Goal: Information Seeking & Learning: Check status

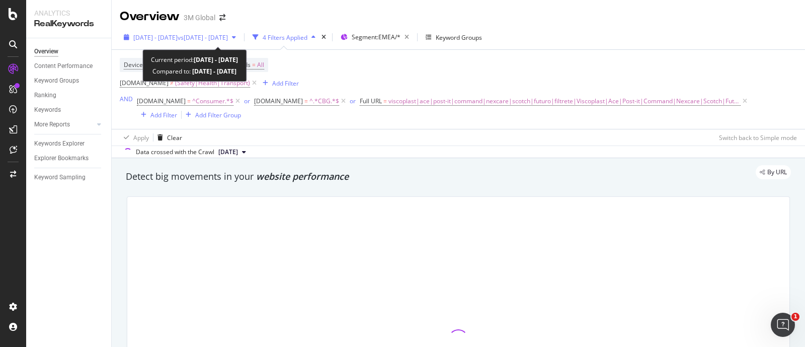
click at [161, 40] on span "2024 Jun. 29th - 2025 Jun. 28th" at bounding box center [155, 37] width 44 height 9
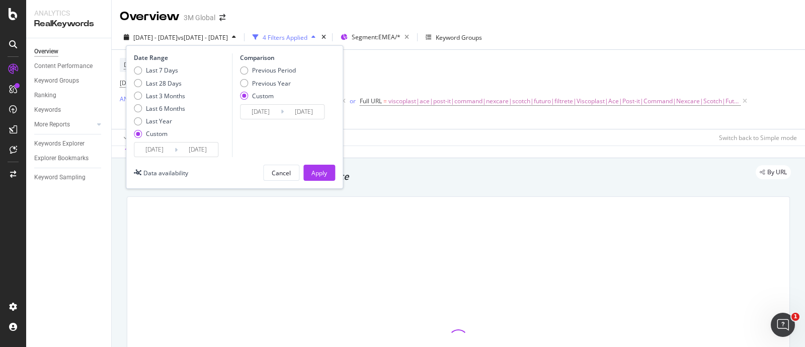
click at [187, 147] on input "[DATE]" at bounding box center [198, 149] width 40 height 14
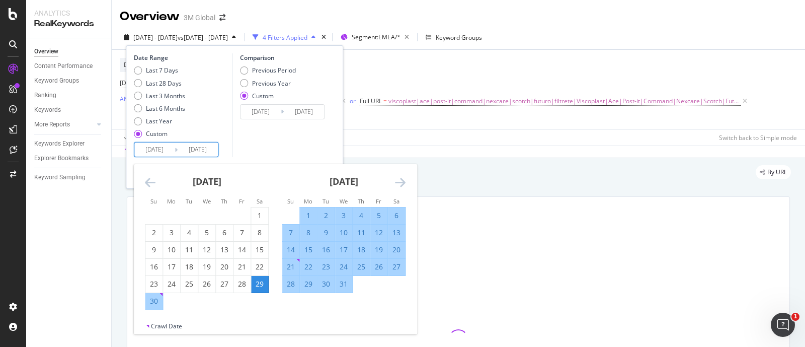
click at [399, 180] on icon "Move forward to switch to the next month." at bounding box center [400, 182] width 11 height 12
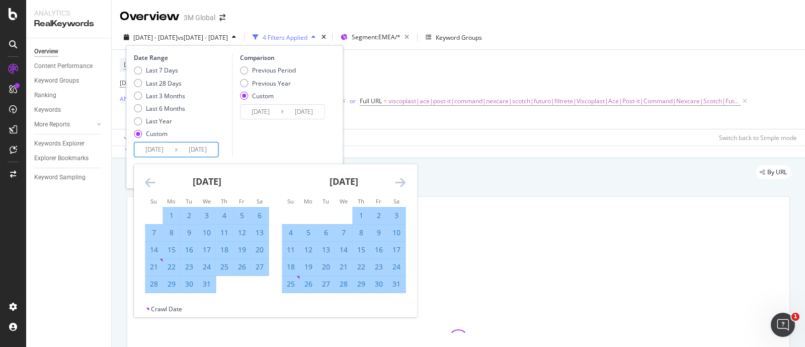
click at [399, 180] on icon "Move forward to switch to the next month." at bounding box center [400, 182] width 11 height 12
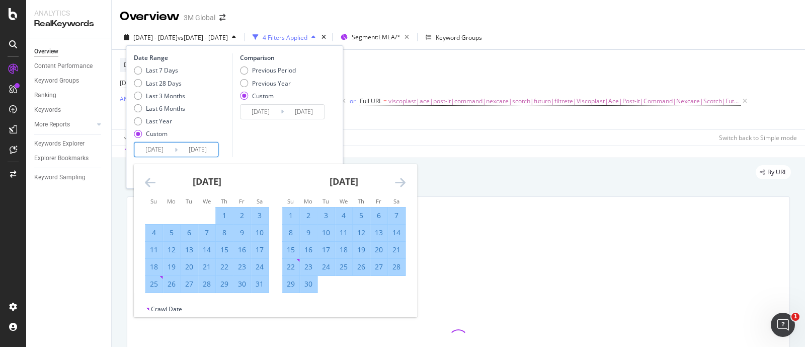
click at [399, 180] on icon "Move forward to switch to the next month." at bounding box center [400, 182] width 11 height 12
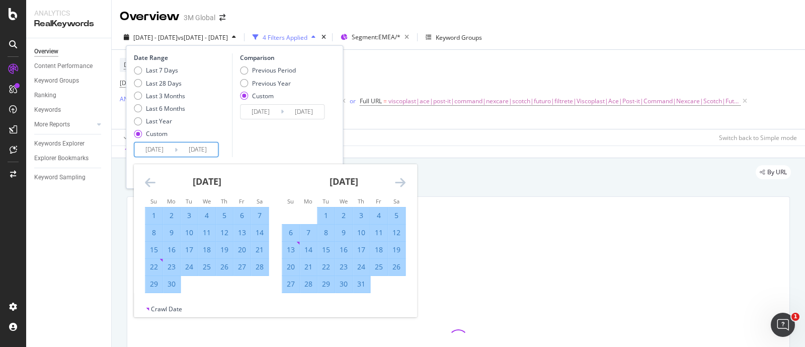
click at [399, 180] on icon "Move forward to switch to the next month." at bounding box center [400, 182] width 11 height 12
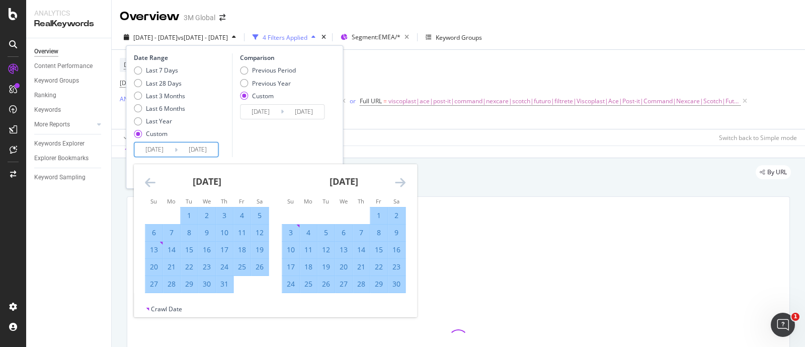
click at [399, 180] on icon "Move forward to switch to the next month." at bounding box center [400, 182] width 11 height 12
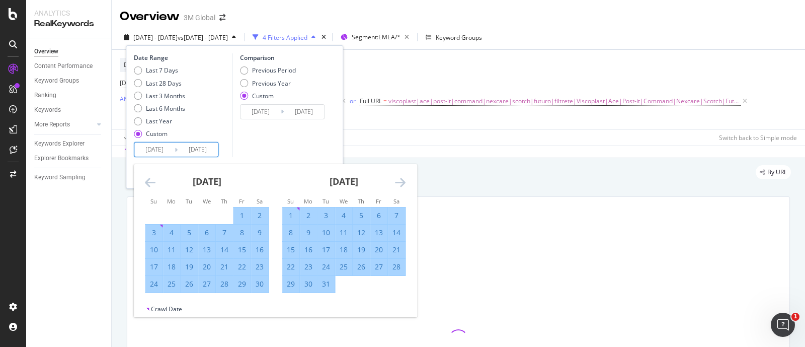
click at [399, 180] on icon "Move forward to switch to the next month." at bounding box center [400, 182] width 11 height 12
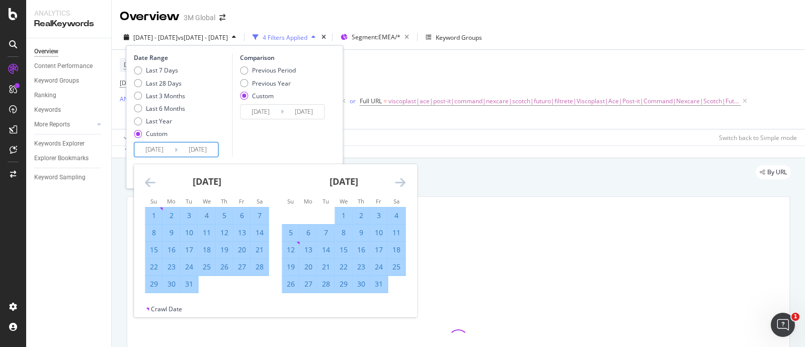
click at [399, 180] on icon "Move forward to switch to the next month." at bounding box center [400, 182] width 11 height 12
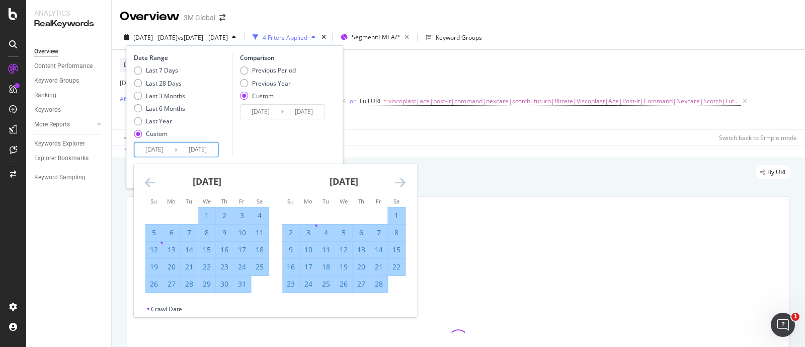
click at [399, 180] on icon "Move forward to switch to the next month." at bounding box center [400, 182] width 11 height 12
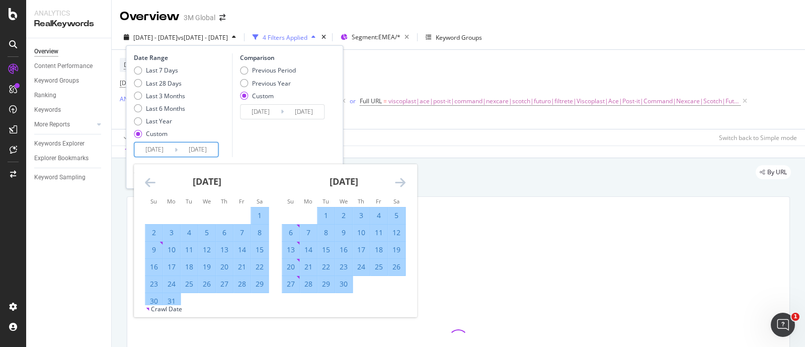
click at [399, 180] on icon "Move forward to switch to the next month." at bounding box center [400, 182] width 11 height 12
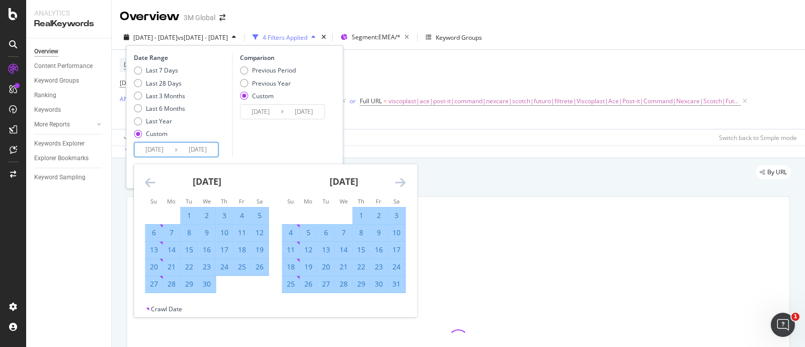
click at [399, 180] on icon "Move forward to switch to the next month." at bounding box center [400, 182] width 11 height 12
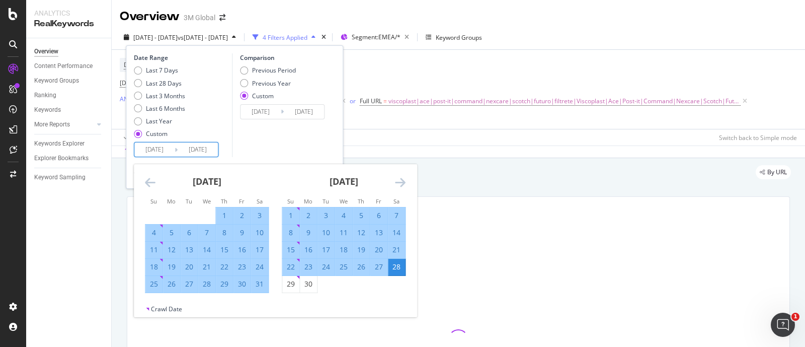
click at [399, 180] on icon "Move forward to switch to the next month." at bounding box center [400, 182] width 11 height 12
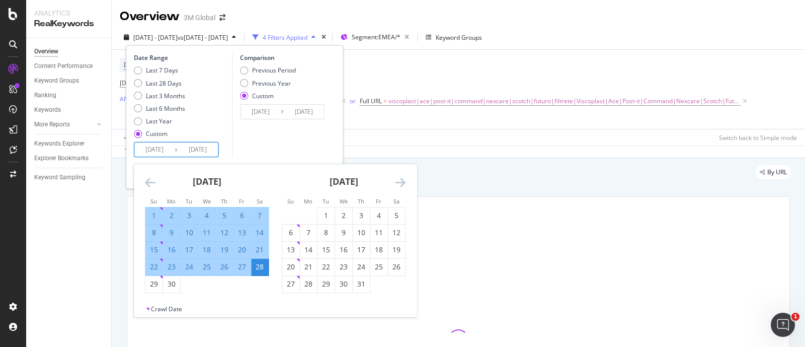
click at [399, 180] on icon "Move forward to switch to the next month." at bounding box center [400, 182] width 11 height 12
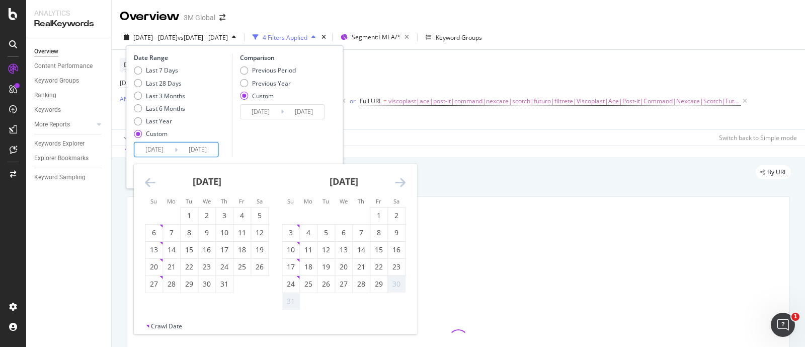
click at [212, 146] on input "[DATE]" at bounding box center [198, 149] width 40 height 14
click at [169, 147] on input "2024/06/29" at bounding box center [154, 149] width 40 height 14
click at [213, 150] on input "[DATE]" at bounding box center [198, 149] width 40 height 14
click at [376, 283] on div "29" at bounding box center [378, 284] width 17 height 10
type input "[DATE]"
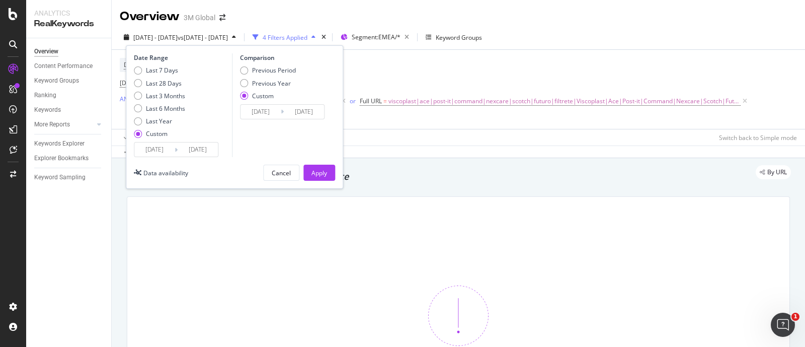
click at [189, 149] on input "[DATE]" at bounding box center [198, 149] width 40 height 14
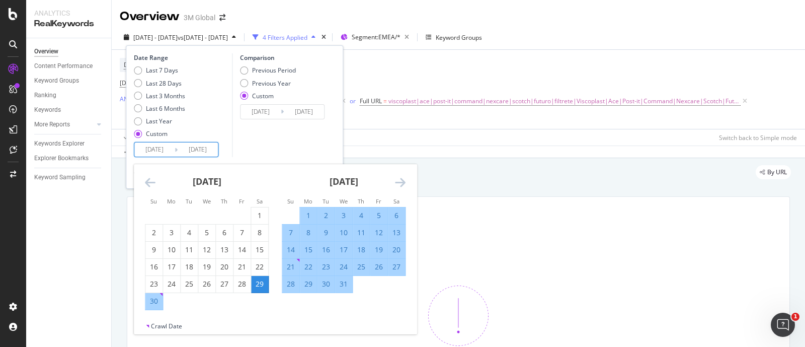
click at [160, 149] on input "2024/06/29" at bounding box center [154, 149] width 40 height 14
click at [169, 146] on input "2024/06/29" at bounding box center [154, 149] width 40 height 14
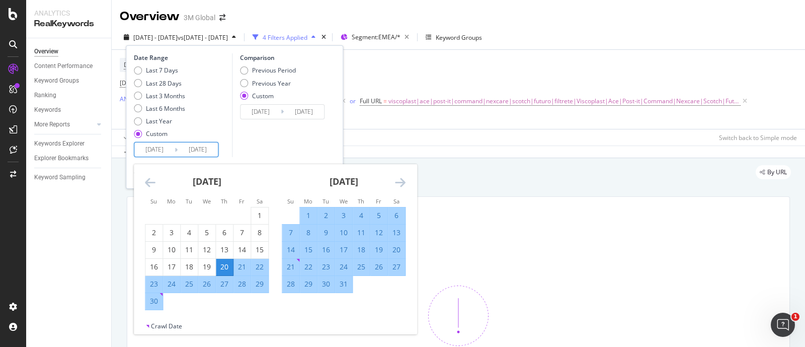
click at [163, 148] on input "2024/06/20" at bounding box center [154, 149] width 40 height 14
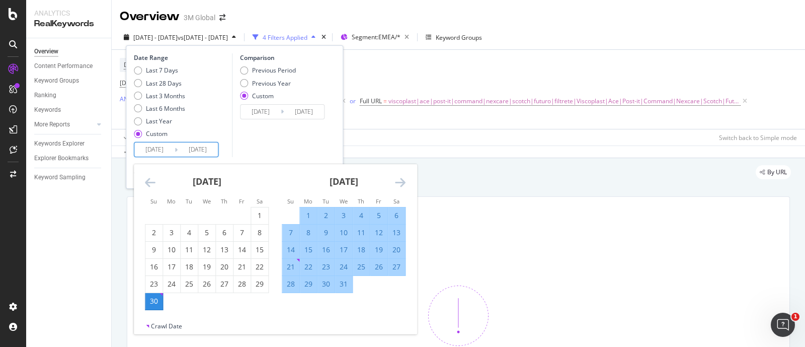
click at [161, 151] on input "2024/06/30" at bounding box center [154, 149] width 40 height 14
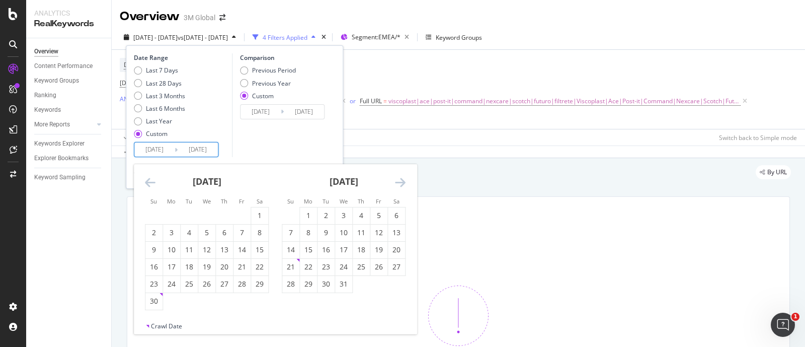
click at [161, 151] on input "2024/09/30" at bounding box center [154, 149] width 40 height 14
type input "2024/08/30"
click at [312, 143] on div "Comparison Previous Period Previous Year Custom 2023/06/29 Navigate forward to …" at bounding box center [280, 105] width 96 height 104
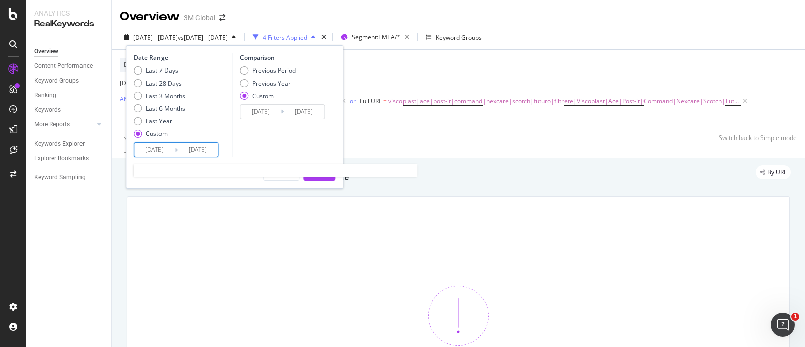
click at [201, 144] on input "[DATE]" at bounding box center [198, 149] width 40 height 14
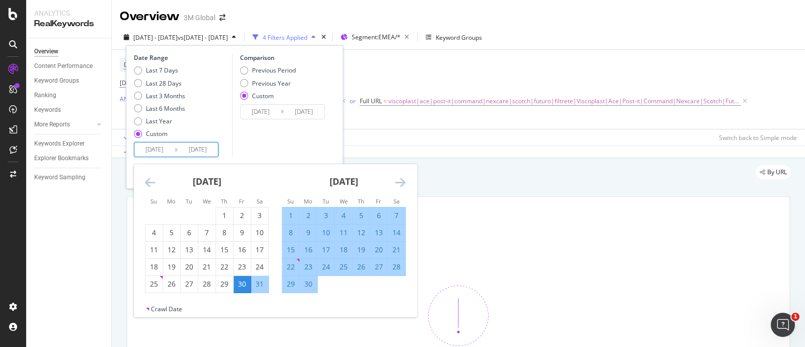
click at [405, 186] on icon "Move forward to switch to the next month." at bounding box center [400, 182] width 11 height 12
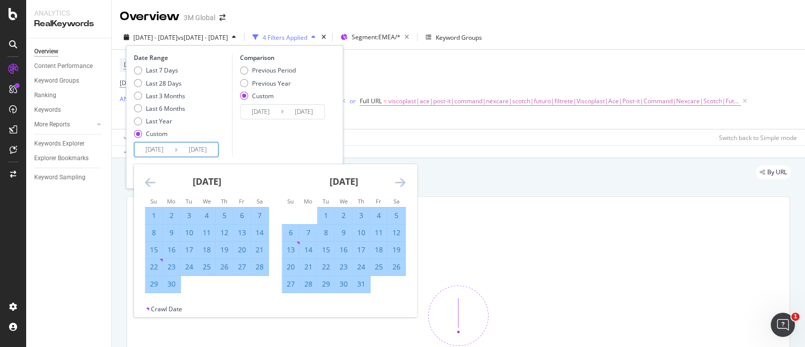
click at [405, 186] on icon "Move forward to switch to the next month." at bounding box center [400, 182] width 11 height 12
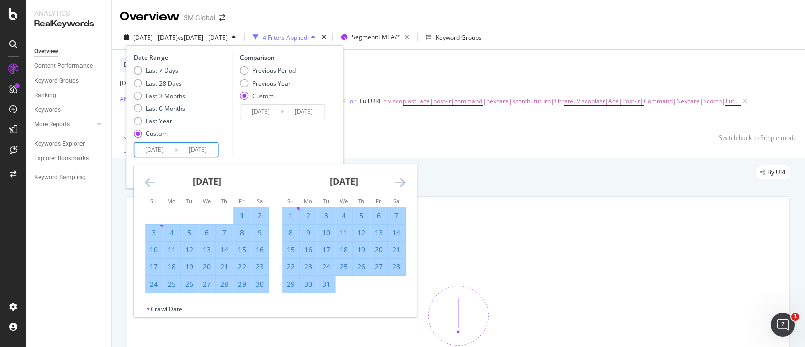
click at [405, 186] on icon "Move forward to switch to the next month." at bounding box center [400, 182] width 11 height 12
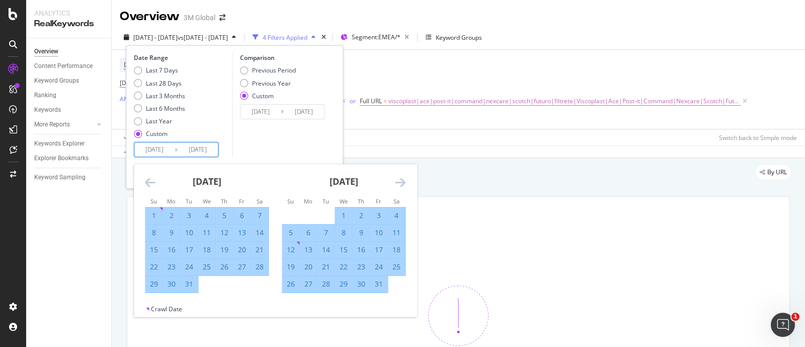
click at [405, 186] on icon "Move forward to switch to the next month." at bounding box center [400, 182] width 11 height 12
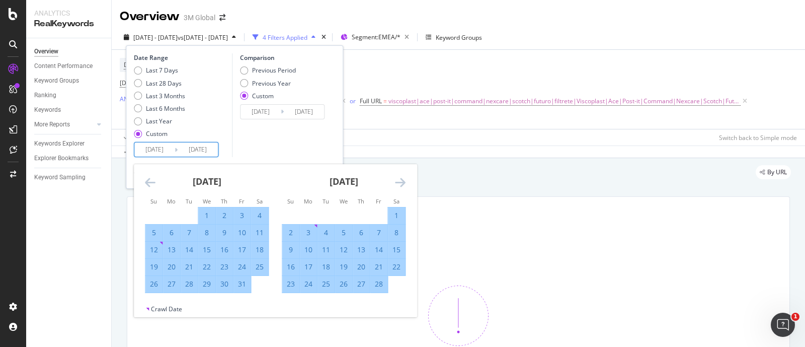
click at [405, 186] on icon "Move forward to switch to the next month." at bounding box center [400, 182] width 11 height 12
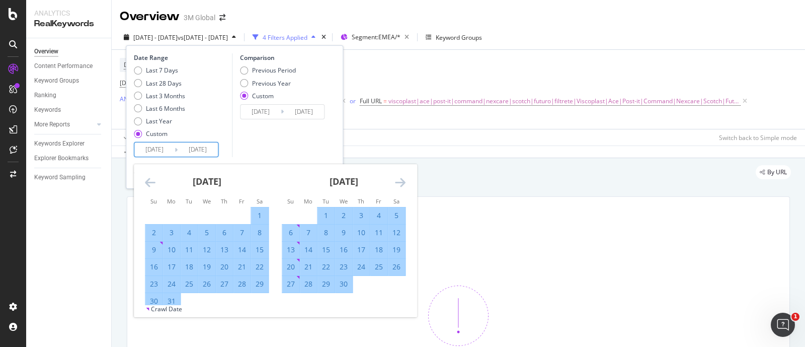
click at [405, 186] on icon "Move forward to switch to the next month." at bounding box center [400, 182] width 11 height 12
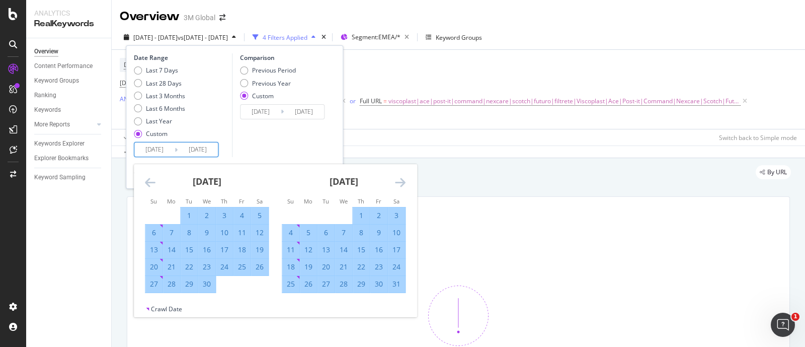
click at [405, 186] on icon "Move forward to switch to the next month." at bounding box center [400, 182] width 11 height 12
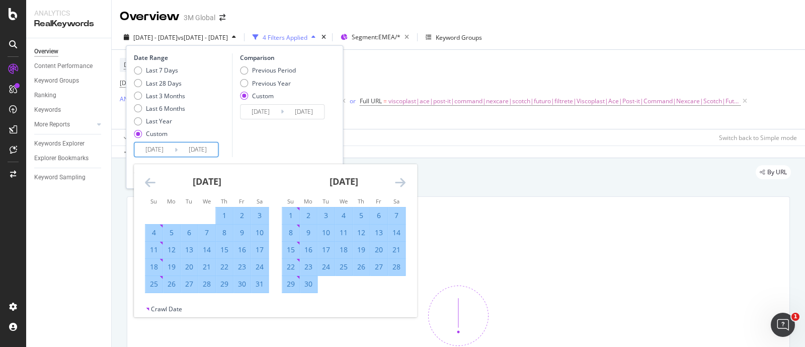
click at [405, 186] on icon "Move forward to switch to the next month." at bounding box center [400, 182] width 11 height 12
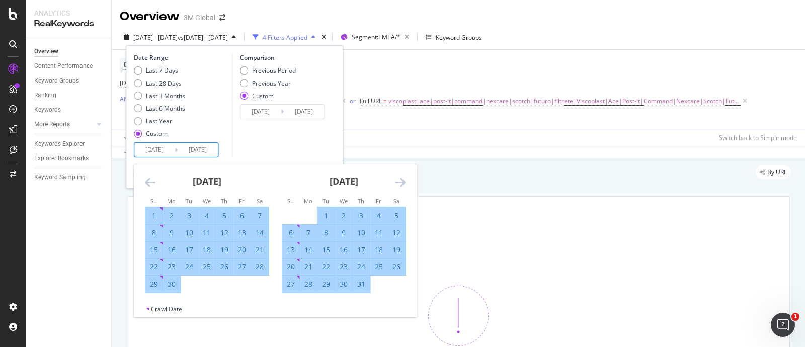
click at [405, 186] on icon "Move forward to switch to the next month." at bounding box center [400, 182] width 11 height 12
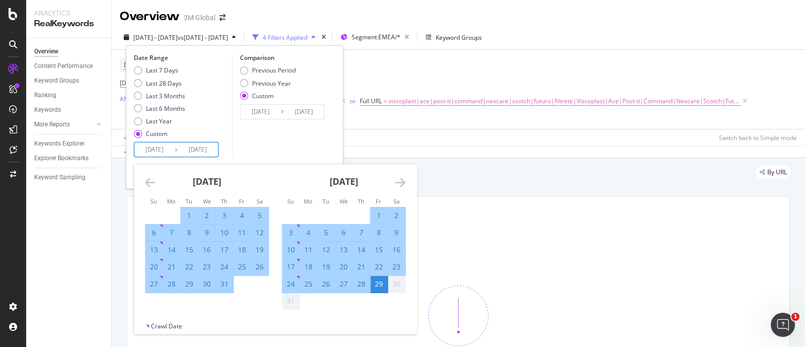
click at [405, 186] on icon "Move forward to switch to the next month." at bounding box center [400, 182] width 11 height 12
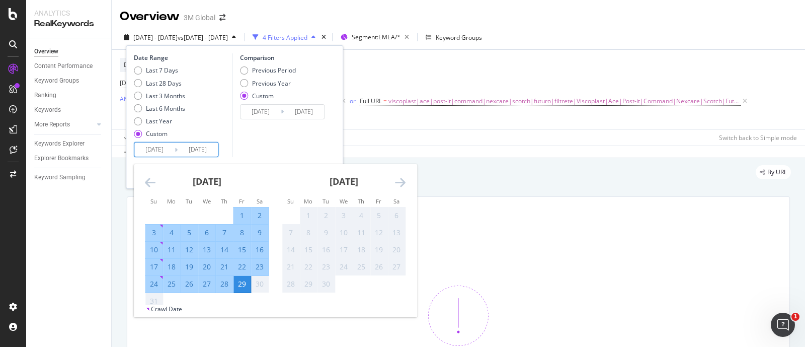
click at [433, 138] on div "Apply Clear Switch back to Simple mode" at bounding box center [458, 137] width 693 height 17
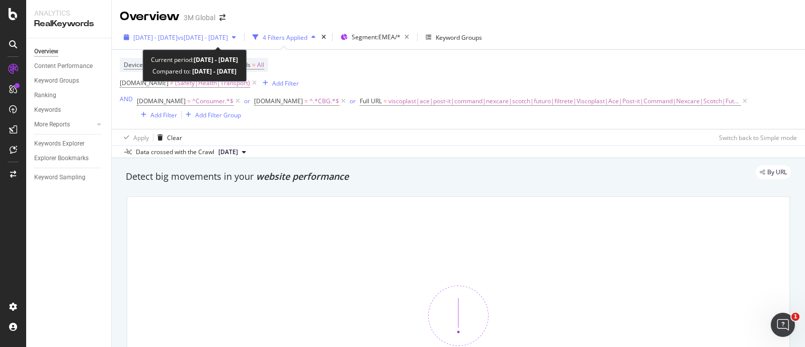
click at [228, 36] on span "vs 2023 Jun. 29th - 2024 Jun. 28th" at bounding box center [203, 37] width 50 height 9
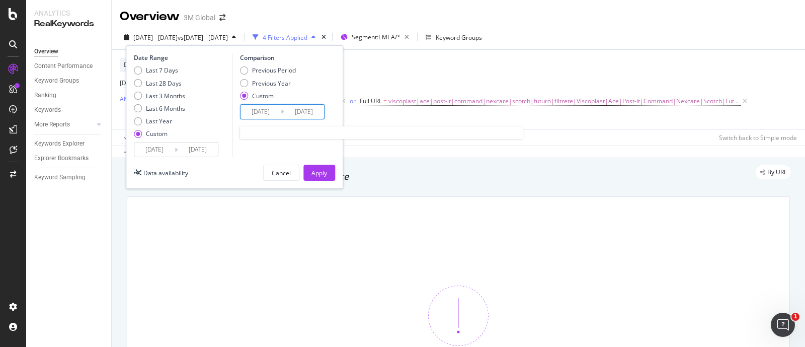
click at [272, 112] on input "2023/06/29" at bounding box center [260, 112] width 40 height 14
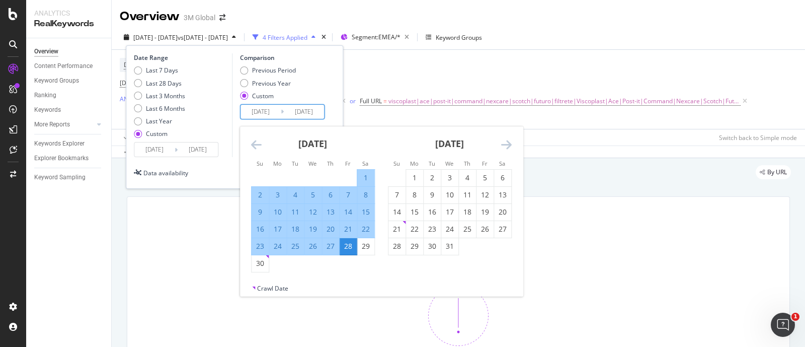
click at [277, 111] on input "2023/06/29" at bounding box center [260, 112] width 40 height 14
click at [265, 109] on input "2023/06/30" at bounding box center [260, 112] width 40 height 14
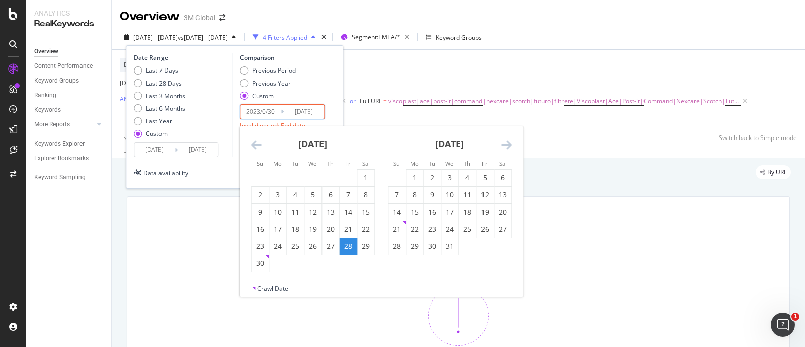
type input "2023/08/30"
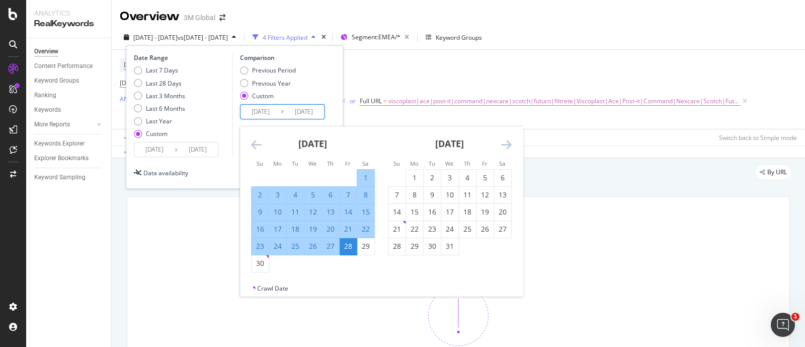
click at [310, 110] on input "2024/06/28" at bounding box center [304, 112] width 40 height 14
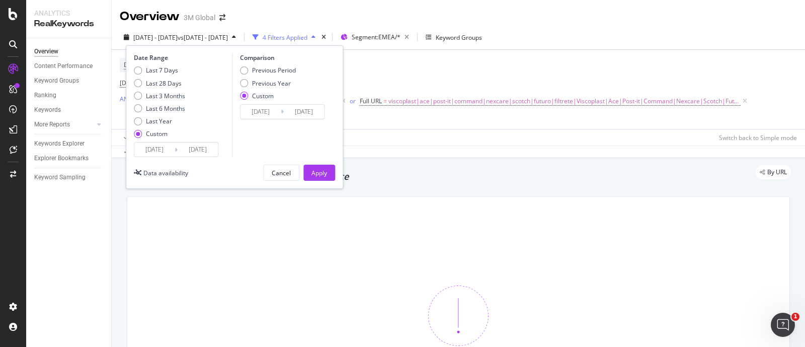
click at [320, 113] on input "2024/08/28" at bounding box center [304, 112] width 40 height 14
type input "2024/08/29"
click at [318, 172] on div "Apply" at bounding box center [319, 172] width 16 height 9
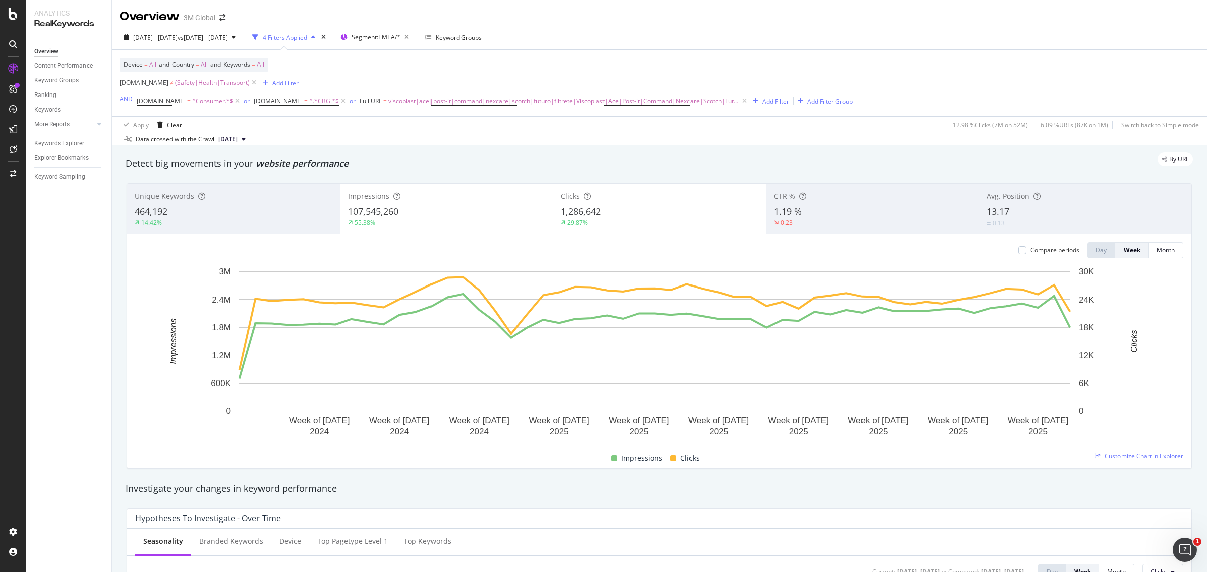
drag, startPoint x: 205, startPoint y: 0, endPoint x: 436, endPoint y: 1, distance: 230.9
click at [439, 5] on div "Overview 3M Global" at bounding box center [659, 12] width 1095 height 25
click at [1019, 249] on div at bounding box center [1023, 250] width 8 height 8
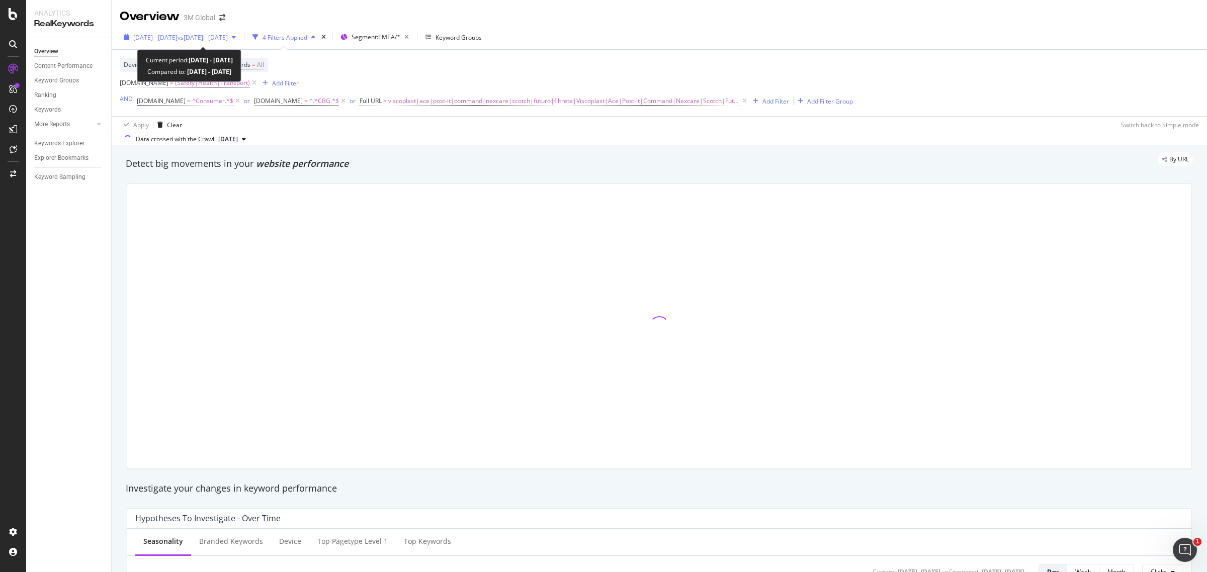
click at [205, 37] on span "vs 2024 Jun. 1st - Jun. 28th" at bounding box center [203, 37] width 50 height 9
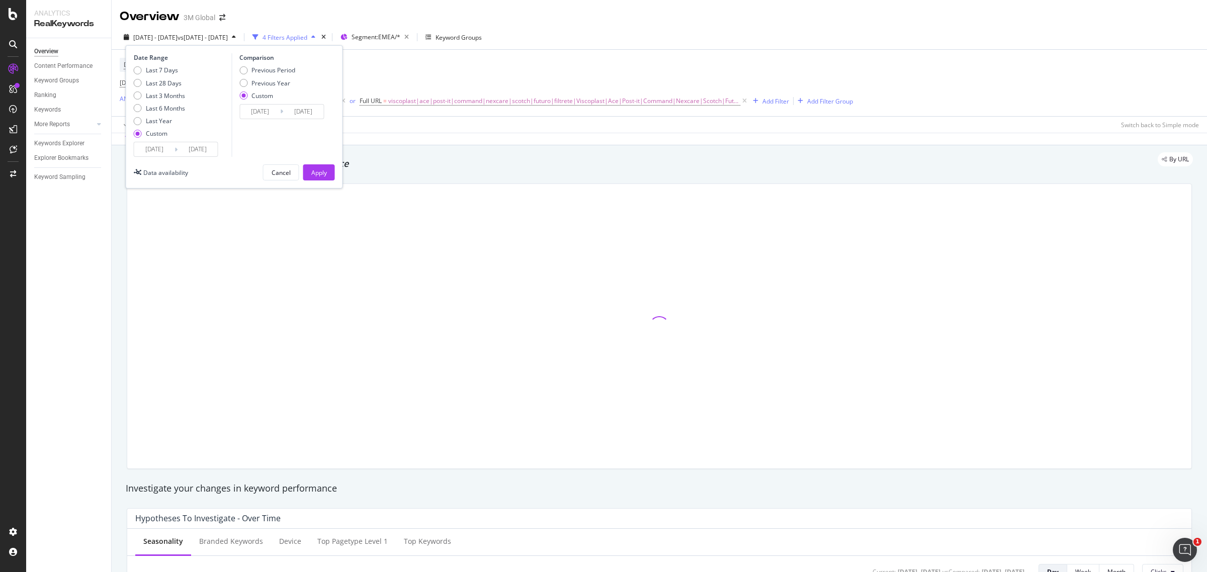
click at [166, 147] on input "[DATE]" at bounding box center [154, 149] width 40 height 14
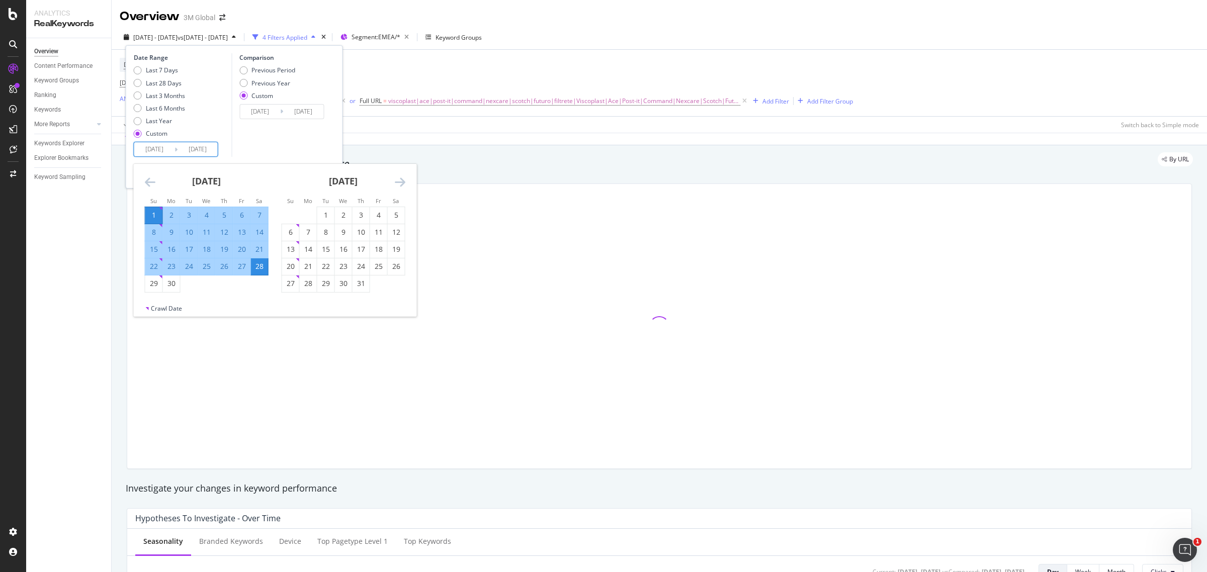
click at [161, 147] on input "[DATE]" at bounding box center [154, 149] width 40 height 14
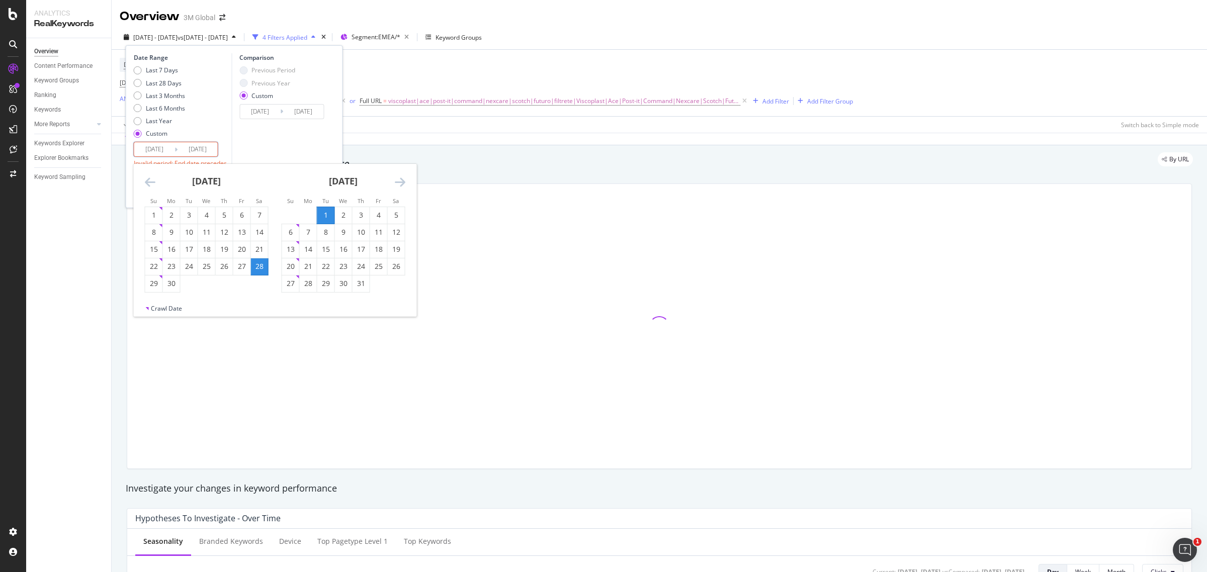
type input "[DATE]"
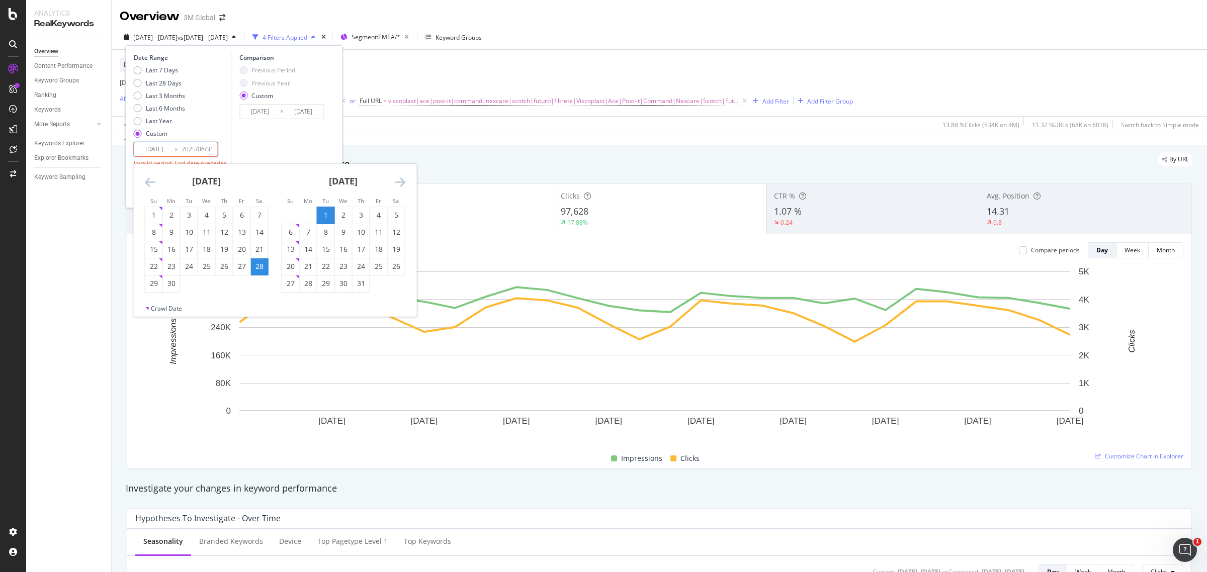
click at [204, 148] on input "2025/06/31" at bounding box center [198, 149] width 40 height 14
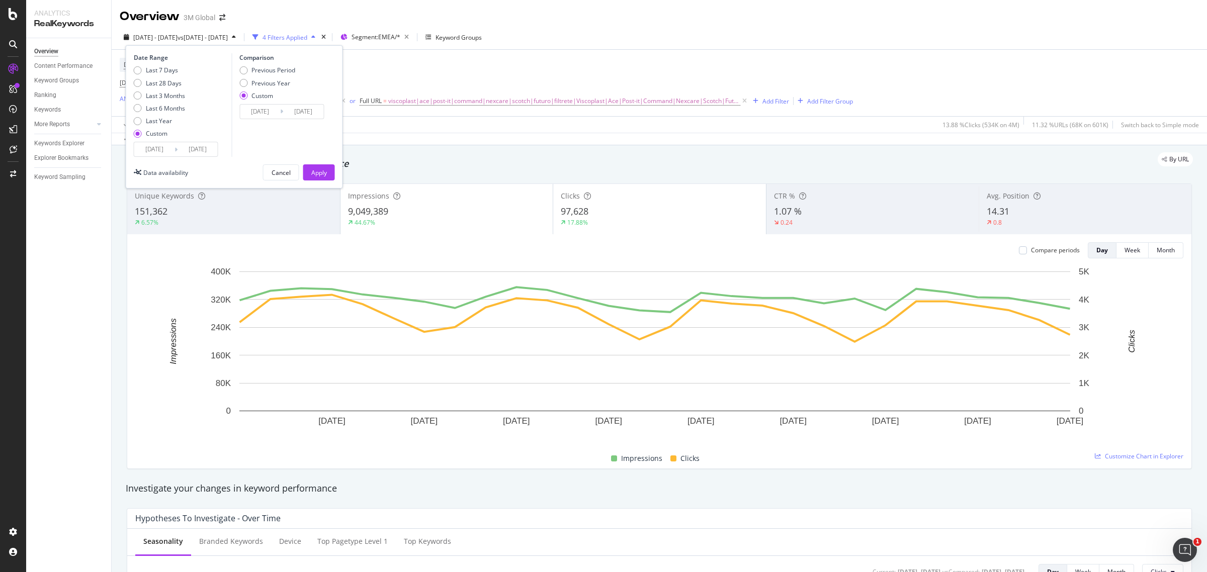
type input "[DATE]"
click at [293, 111] on input "2024/06/28" at bounding box center [303, 112] width 40 height 14
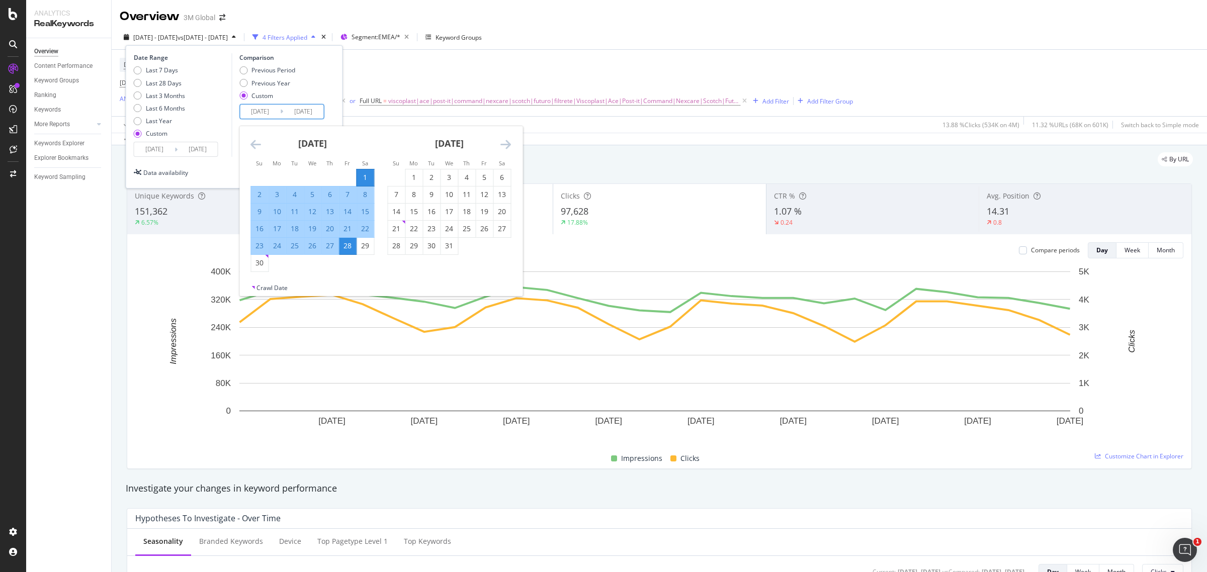
click at [265, 109] on input "2024/06/01" at bounding box center [260, 112] width 40 height 14
click at [266, 109] on input "2024/06/01" at bounding box center [260, 112] width 40 height 14
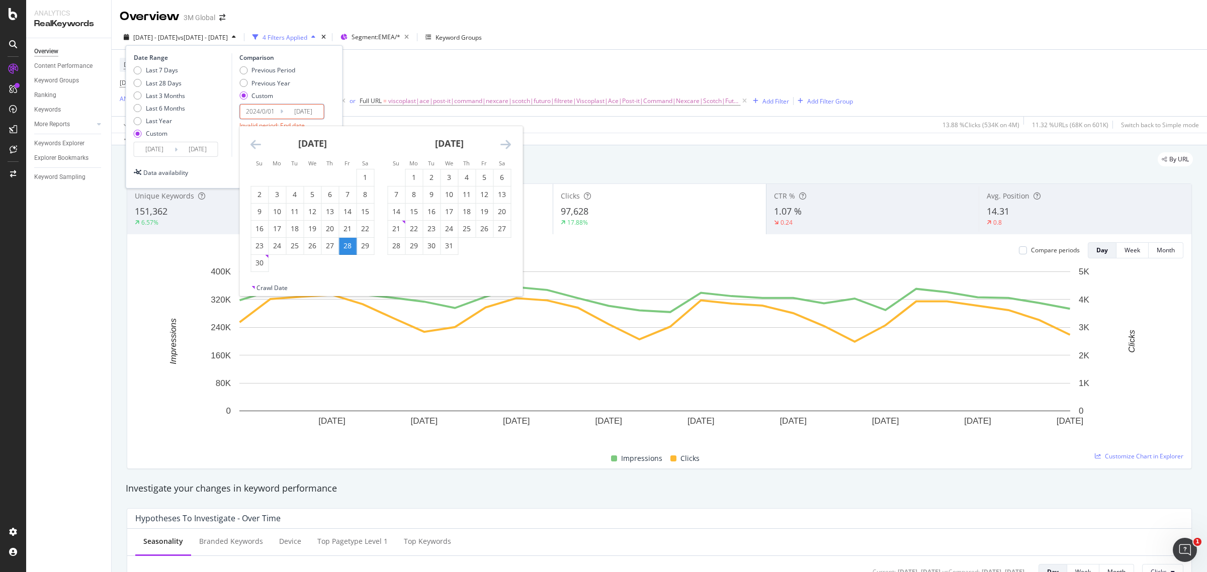
type input "2024/07/01"
click at [310, 111] on input "2024/06/28" at bounding box center [303, 112] width 40 height 14
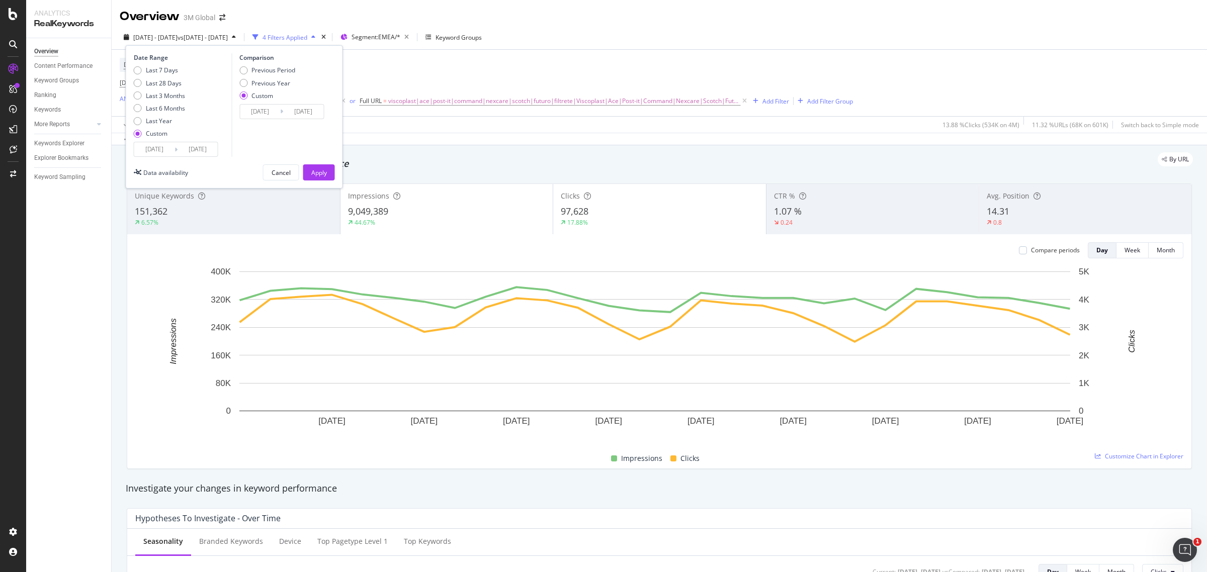
click at [320, 110] on input "2024/07/28" at bounding box center [303, 112] width 40 height 14
type input "2024/07/31"
click at [317, 178] on div "Apply" at bounding box center [319, 172] width 16 height 15
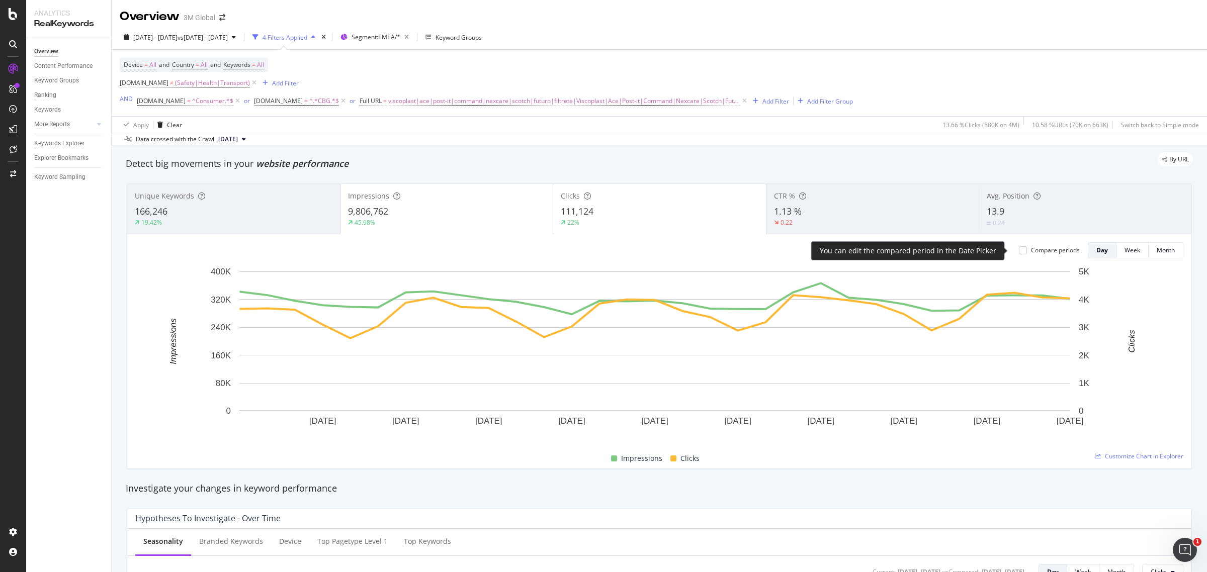
click at [1011, 254] on div "Compare periods Day Week Month" at bounding box center [1097, 250] width 173 height 16
click at [1019, 249] on div "Compare periods" at bounding box center [1049, 250] width 61 height 9
click at [1019, 250] on div at bounding box center [1023, 250] width 8 height 8
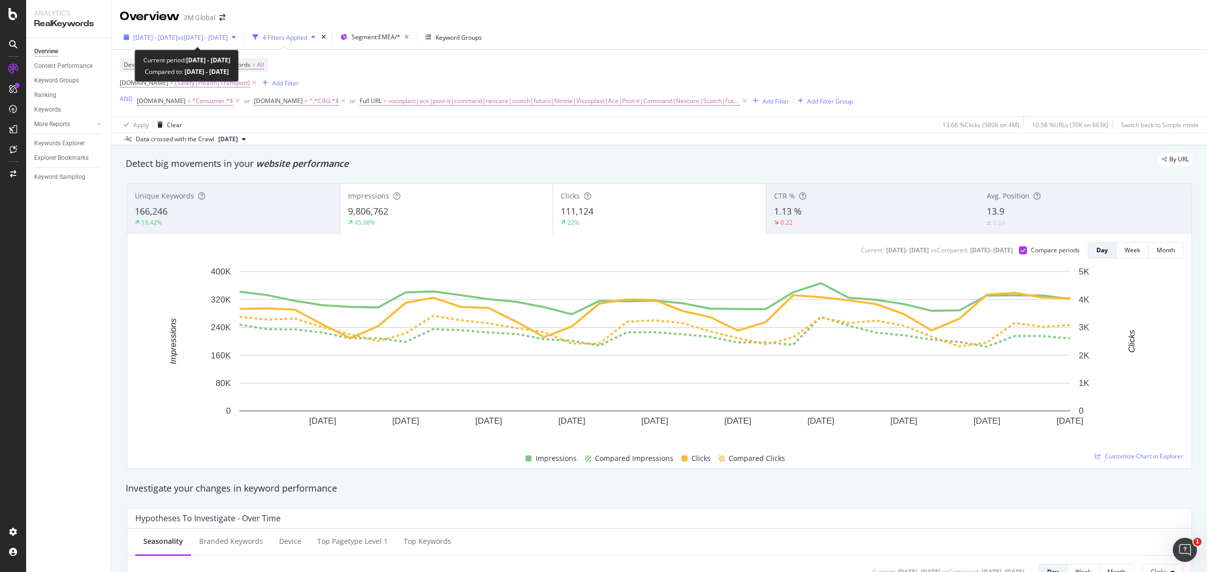
click at [196, 39] on span "vs 2024 Jul. 1st - Jul. 31st" at bounding box center [203, 37] width 50 height 9
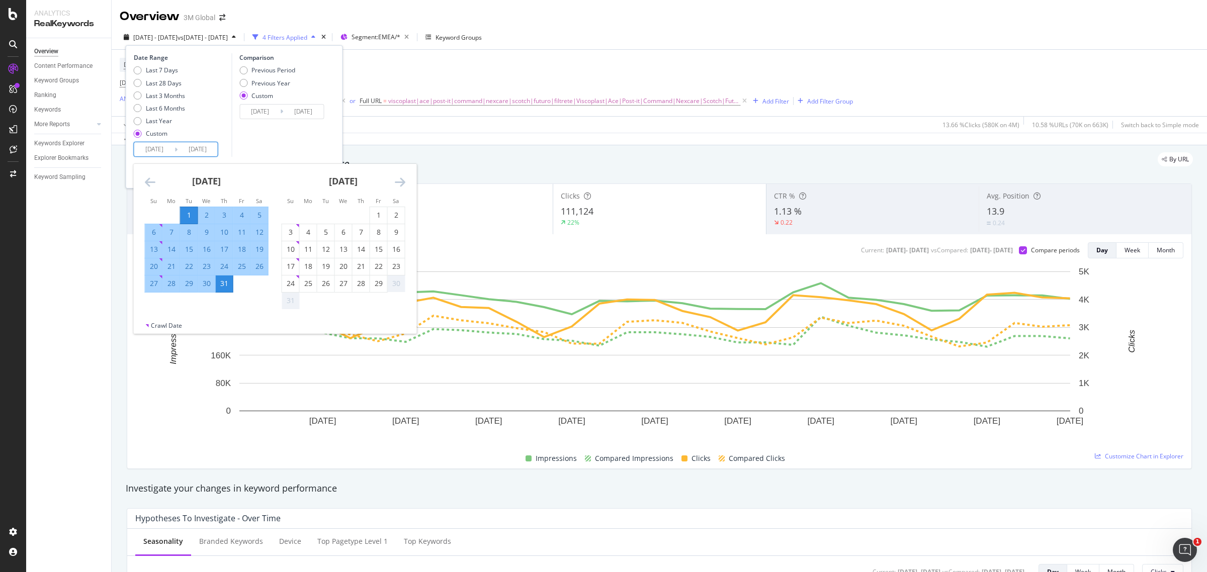
click at [171, 148] on input "[DATE]" at bounding box center [154, 149] width 40 height 14
click at [380, 219] on div "1" at bounding box center [378, 215] width 17 height 10
type input "[DATE]"
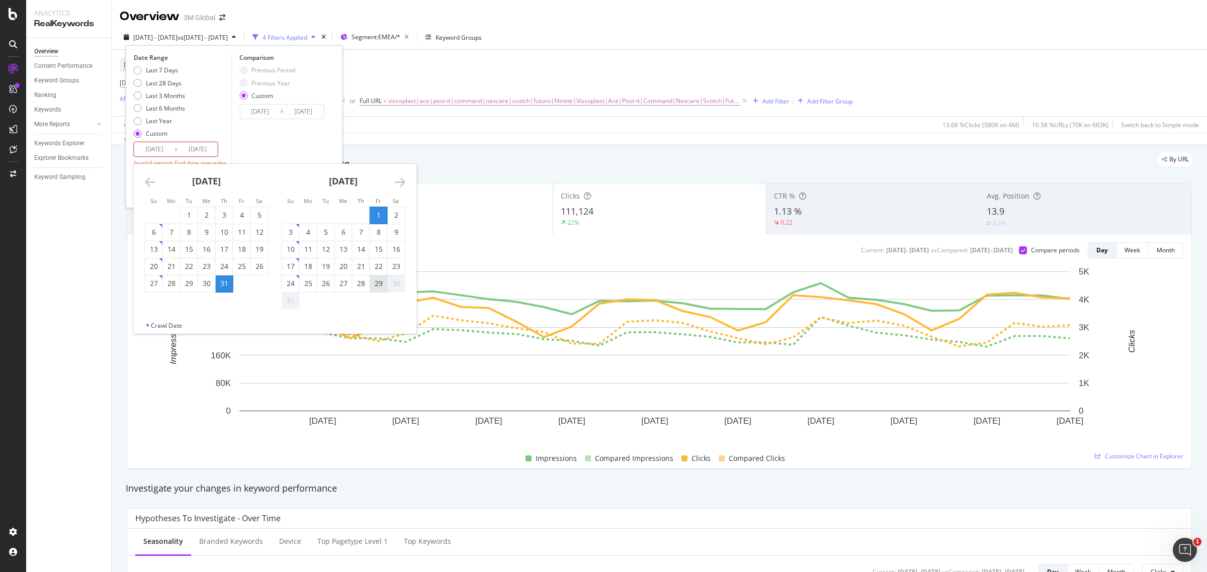
click at [380, 284] on div "29" at bounding box center [378, 284] width 17 height 10
type input "[DATE]"
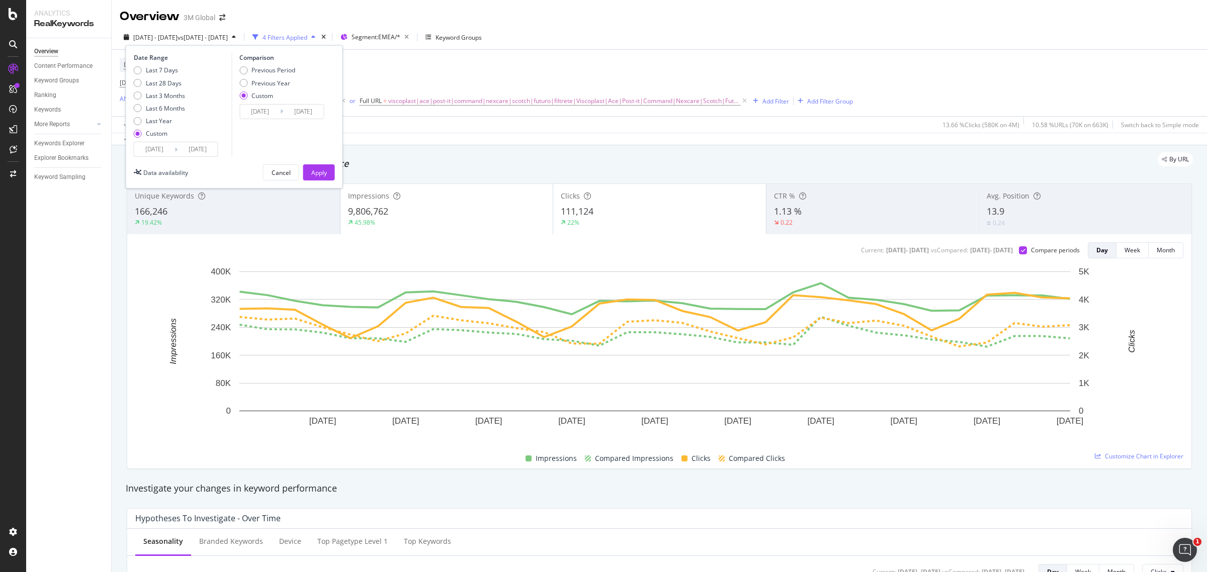
click at [277, 112] on input "2024/07/01" at bounding box center [260, 112] width 40 height 14
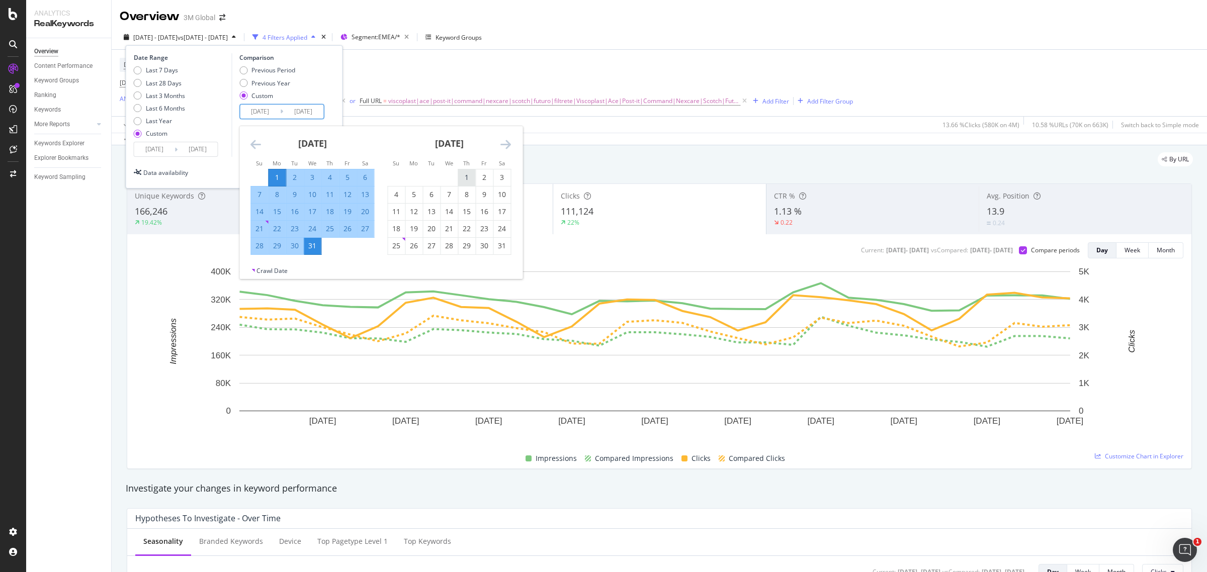
click at [471, 181] on div "1" at bounding box center [466, 178] width 17 height 10
type input "2024/08/01"
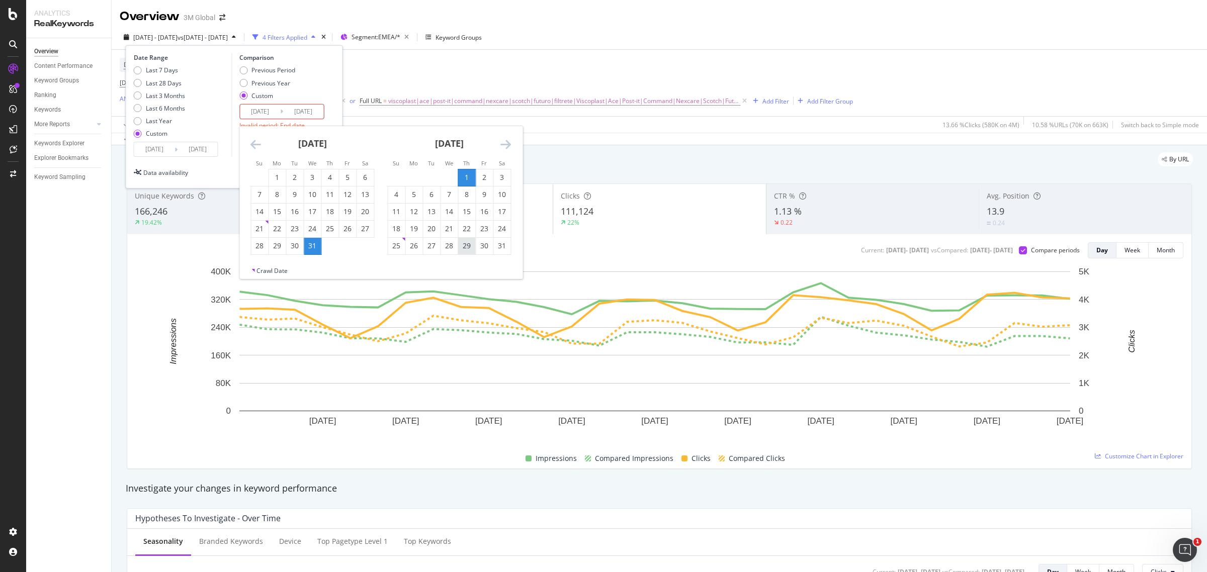
click at [464, 248] on div "29" at bounding box center [466, 246] width 17 height 10
type input "2024/08/29"
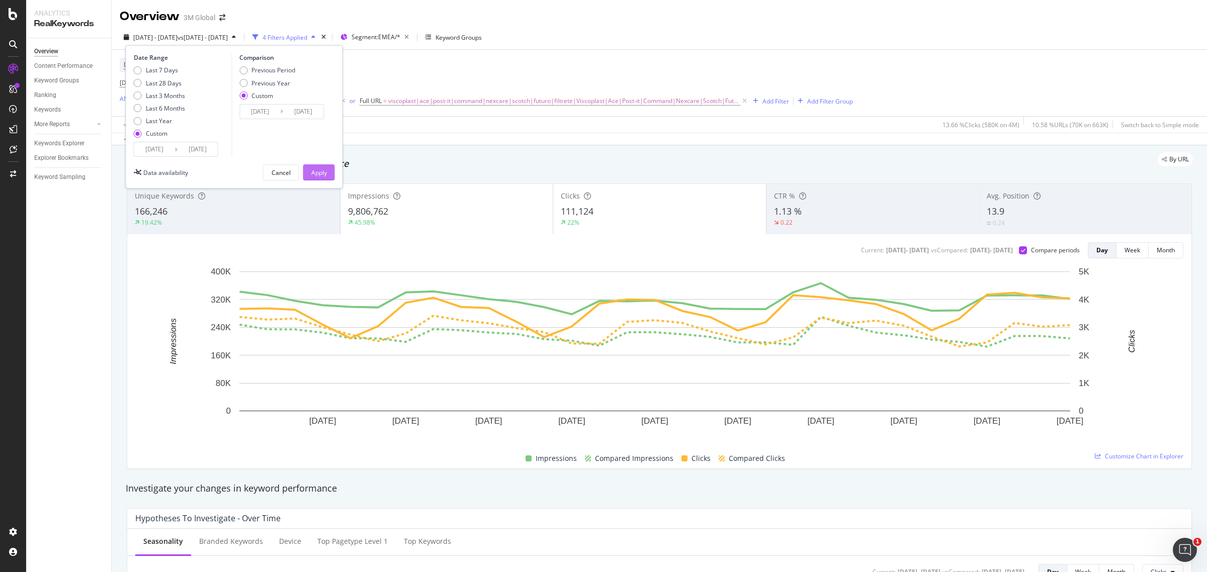
click at [316, 168] on div "Apply" at bounding box center [319, 172] width 16 height 9
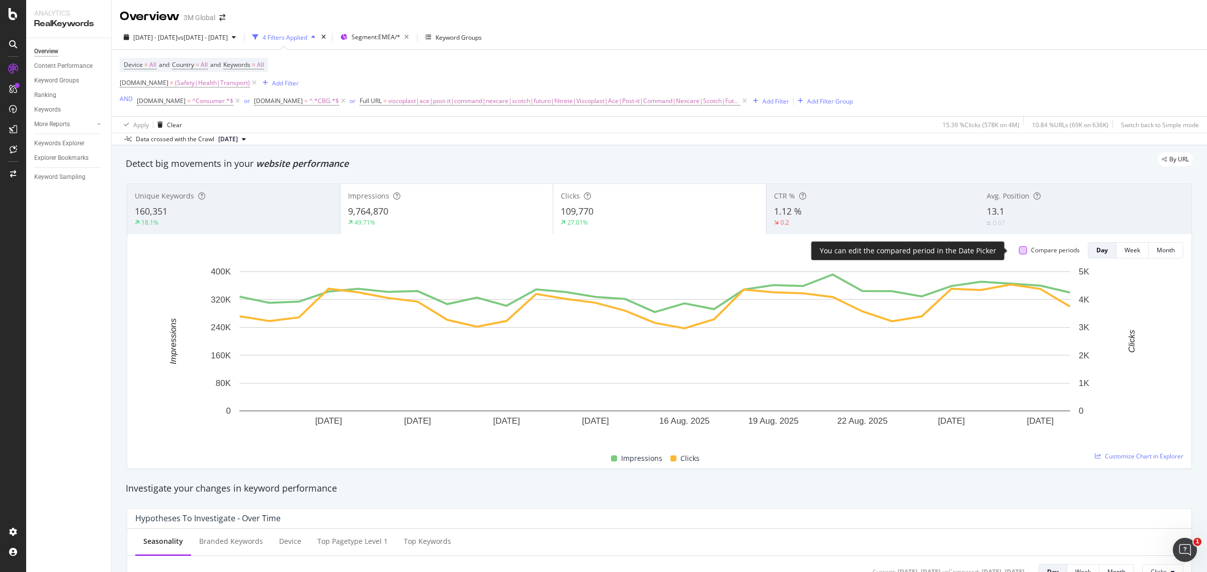
click at [1019, 249] on div at bounding box center [1023, 250] width 8 height 8
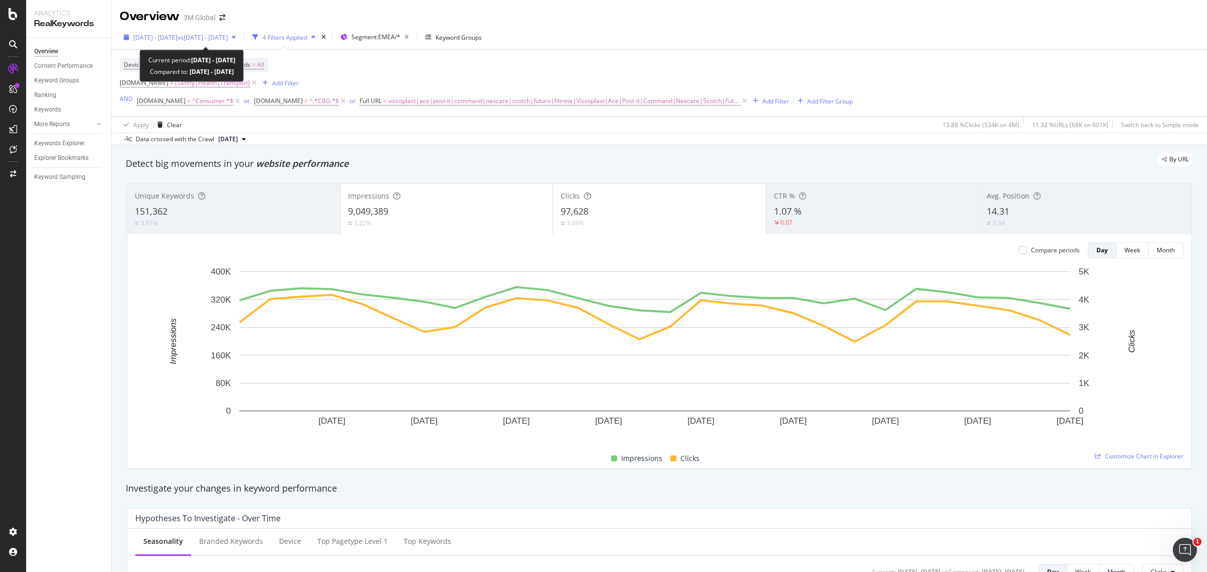
click at [228, 36] on span "vs [DATE] - [DATE]" at bounding box center [203, 37] width 50 height 9
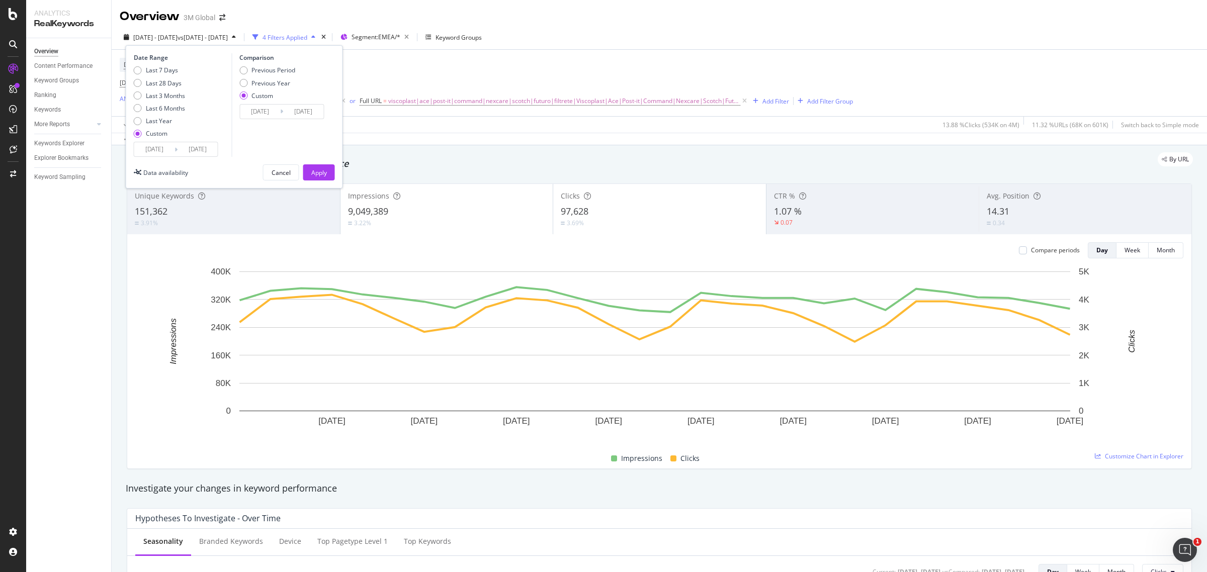
click at [161, 149] on input "[DATE]" at bounding box center [154, 149] width 40 height 14
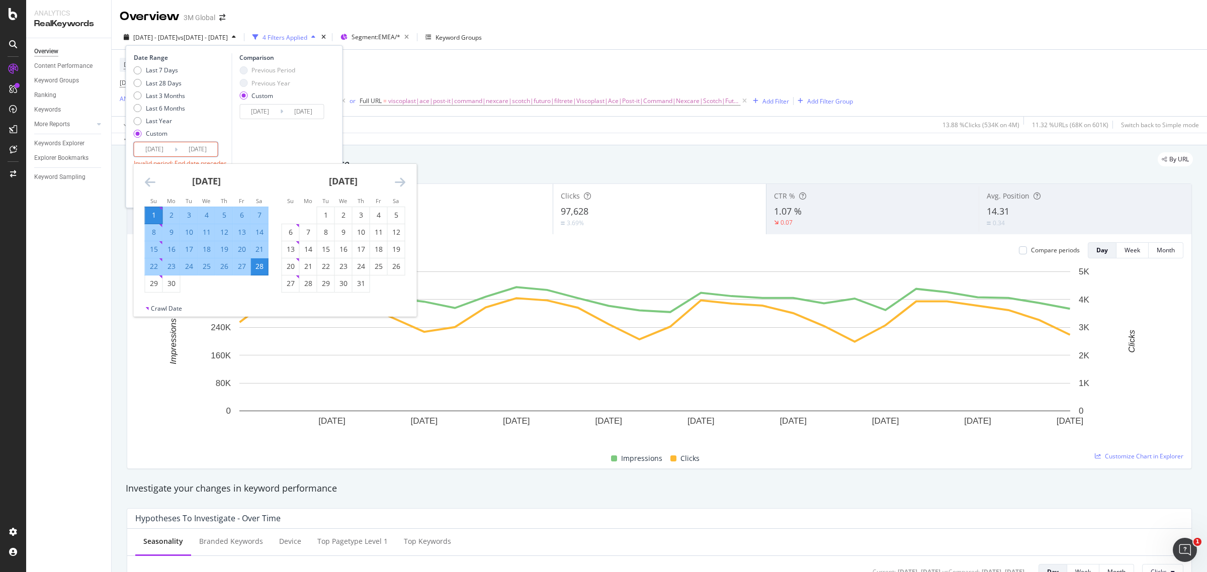
type input "[DATE]"
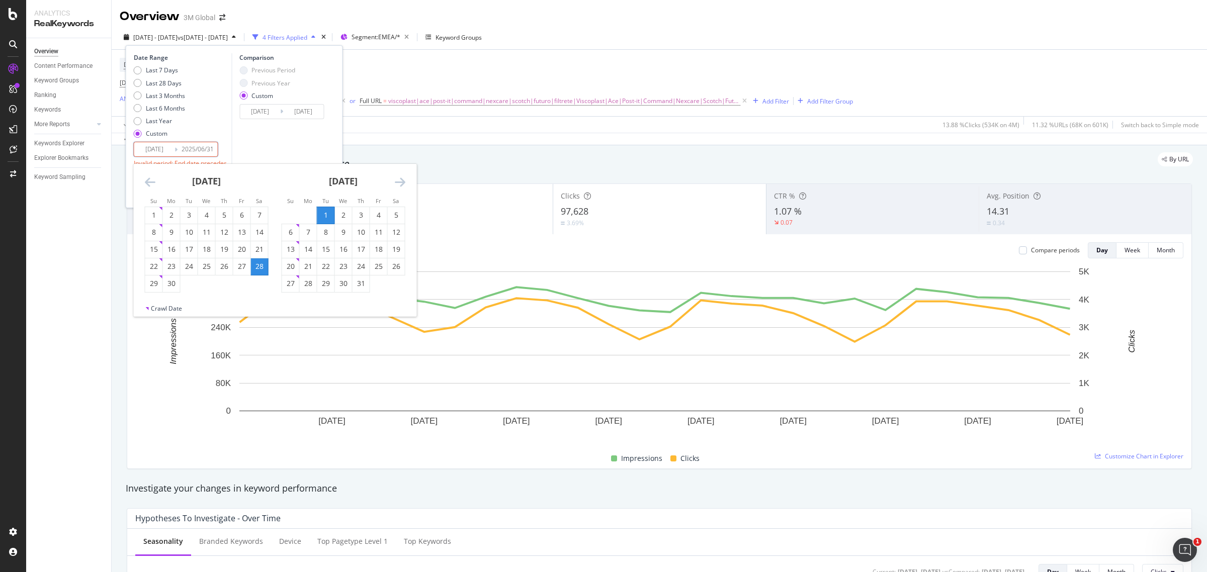
click at [204, 147] on input "2025/06/31" at bounding box center [198, 149] width 40 height 14
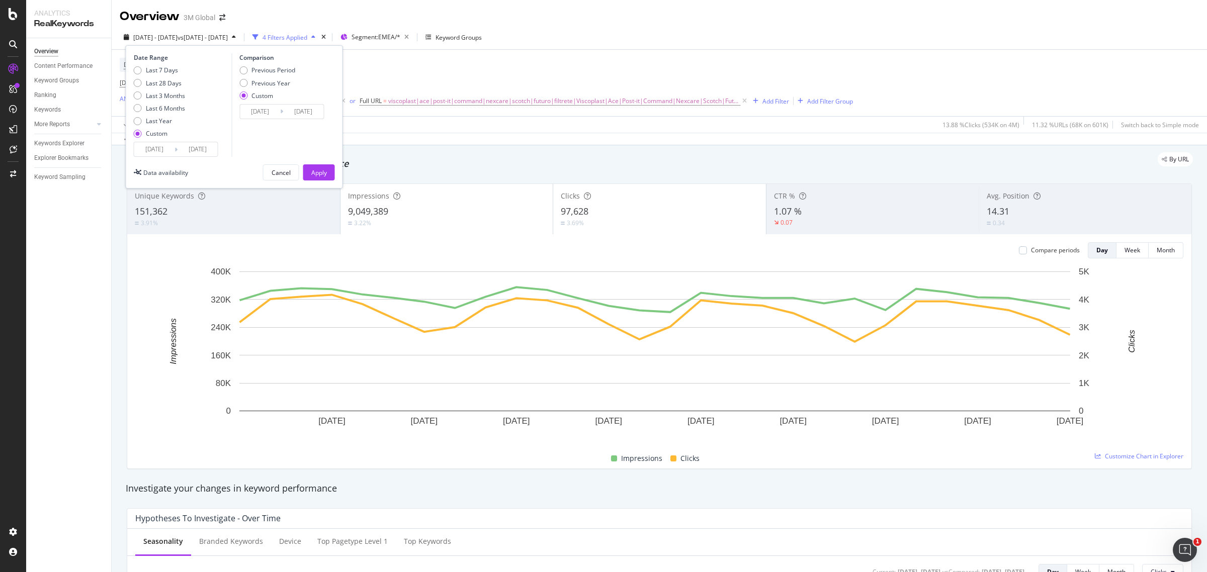
type input "[DATE]"
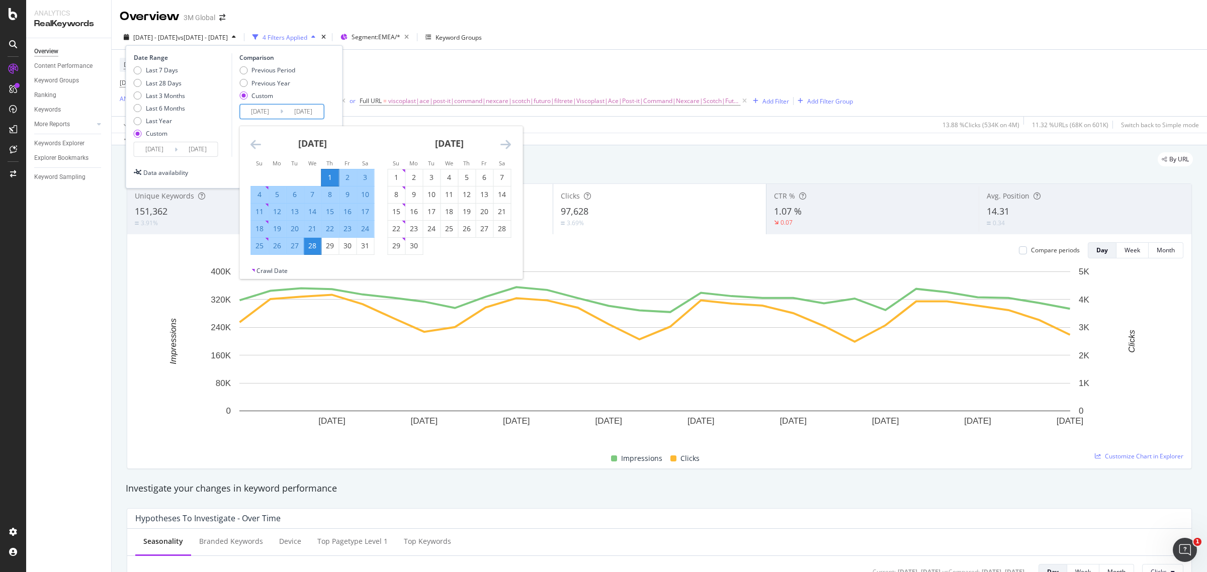
click at [272, 109] on input "[DATE]" at bounding box center [260, 112] width 40 height 14
click at [268, 110] on input "[DATE]" at bounding box center [260, 112] width 40 height 14
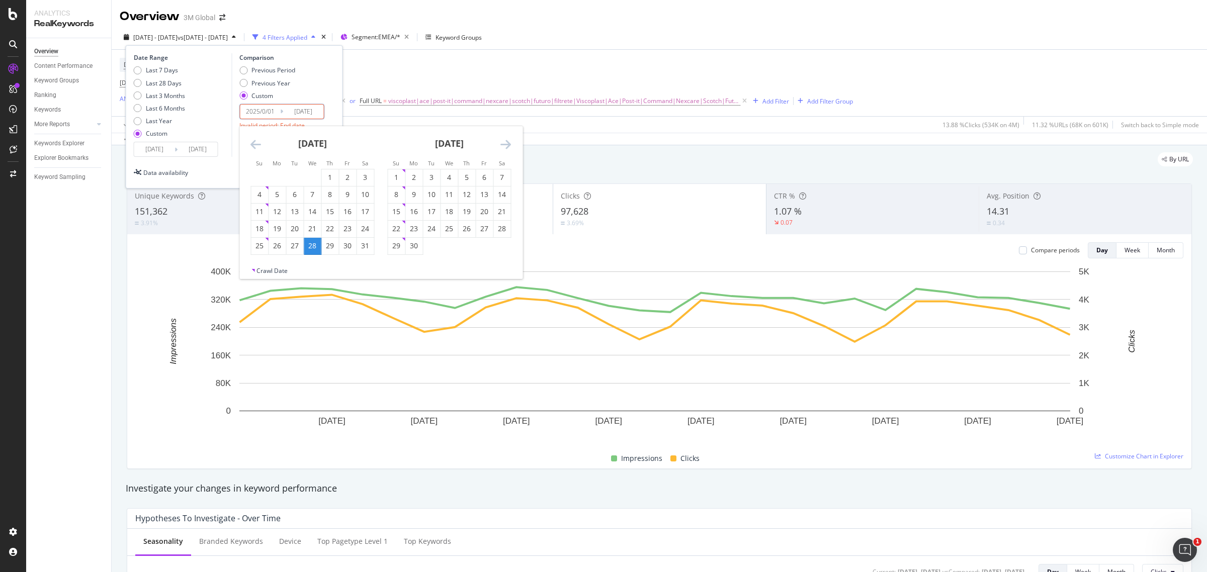
type input "[DATE]"
click at [308, 110] on input "[DATE]" at bounding box center [303, 112] width 40 height 14
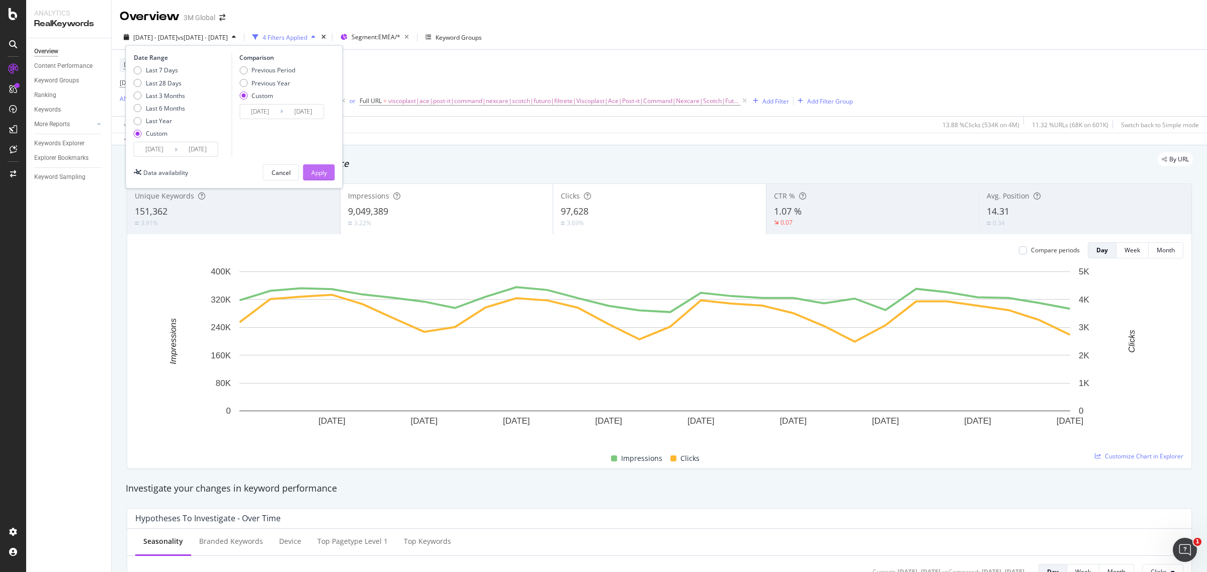
type input "[DATE]"
click at [332, 179] on button "Apply" at bounding box center [319, 172] width 32 height 16
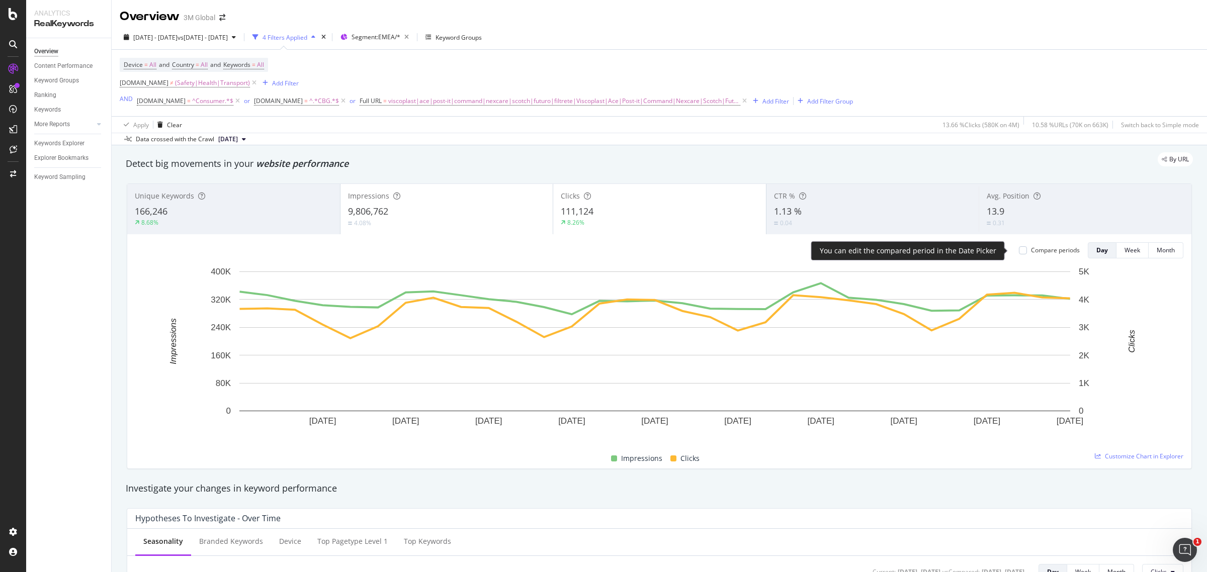
click at [1019, 250] on div "Compare periods" at bounding box center [1049, 250] width 61 height 9
click at [1019, 252] on div at bounding box center [1023, 250] width 8 height 8
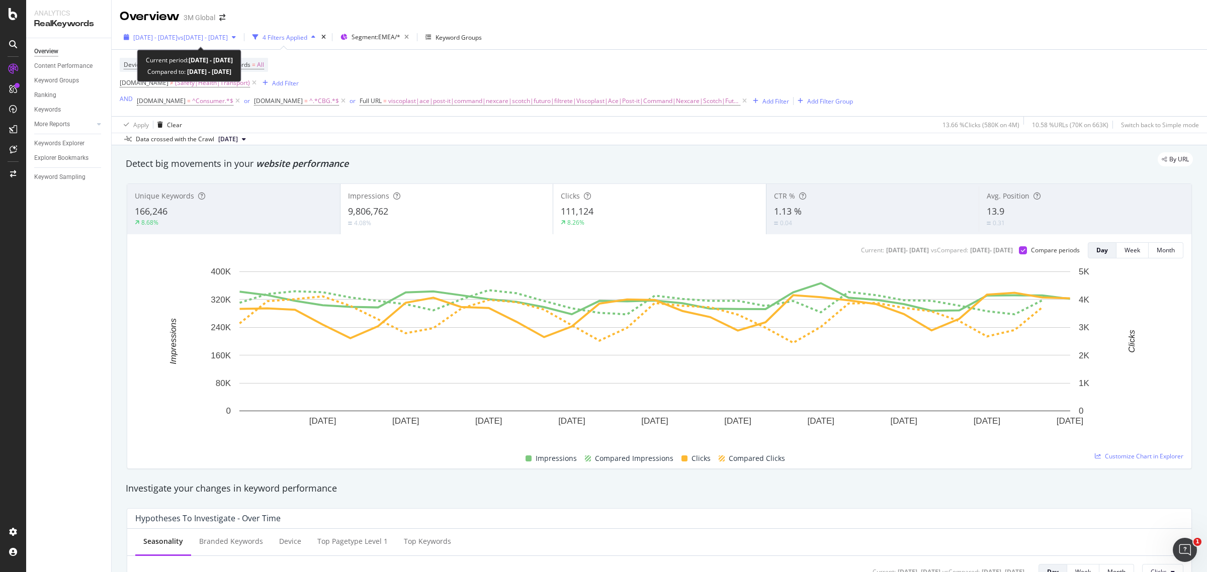
click at [212, 37] on span "vs [DATE] - [DATE]" at bounding box center [203, 37] width 50 height 9
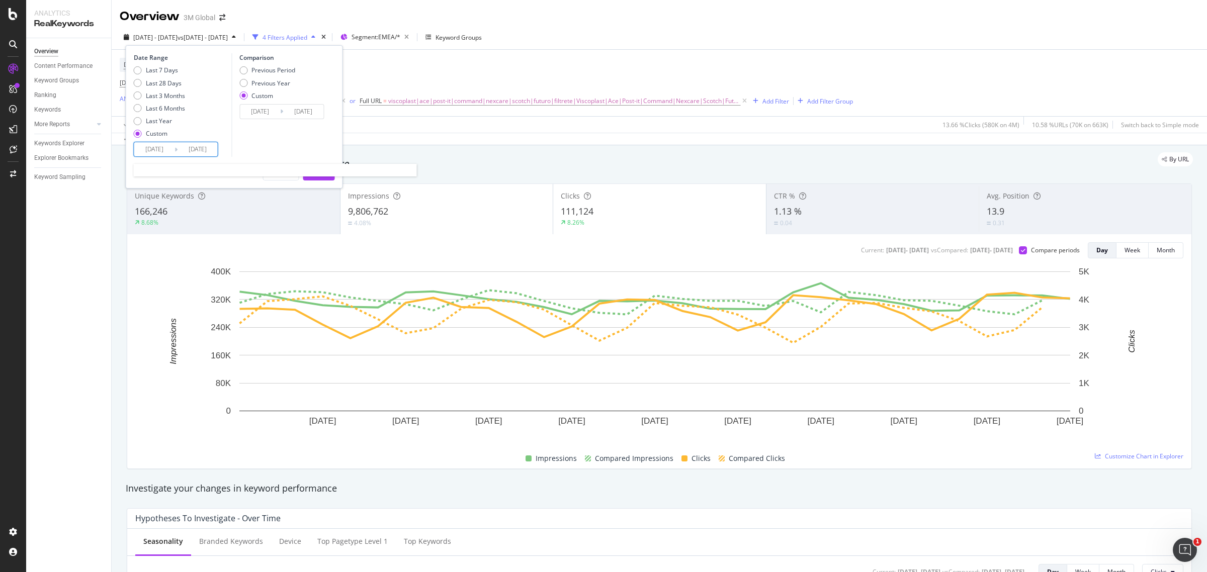
click at [160, 146] on input "[DATE]" at bounding box center [154, 149] width 40 height 14
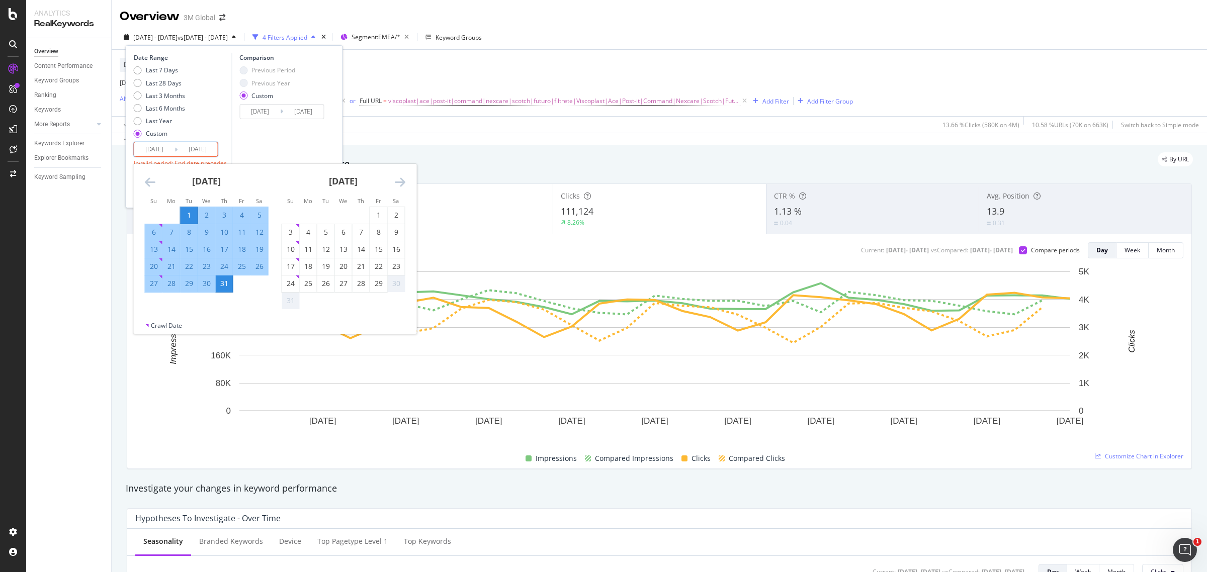
type input "[DATE]"
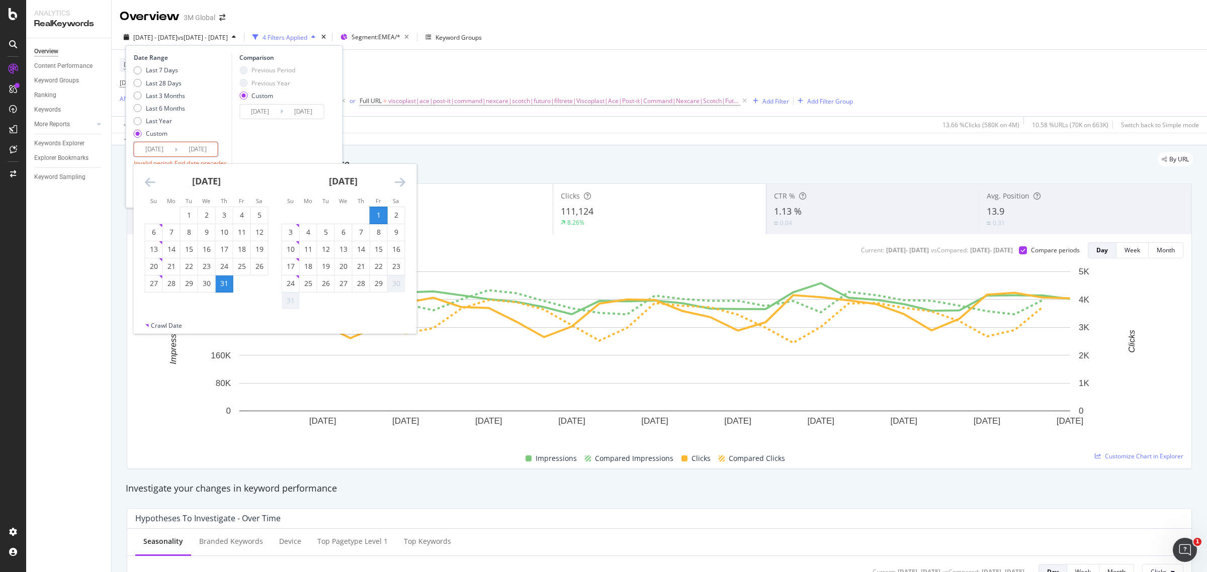
click at [204, 147] on input "[DATE]" at bounding box center [198, 149] width 40 height 14
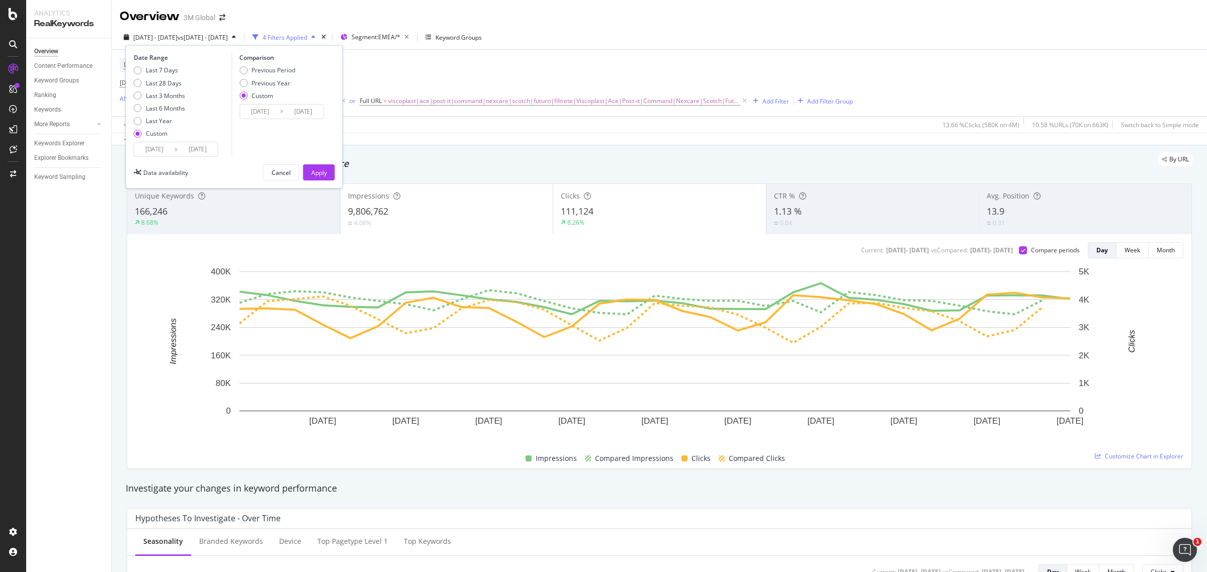
type input "[DATE]"
click at [267, 117] on input "[DATE]" at bounding box center [260, 112] width 40 height 14
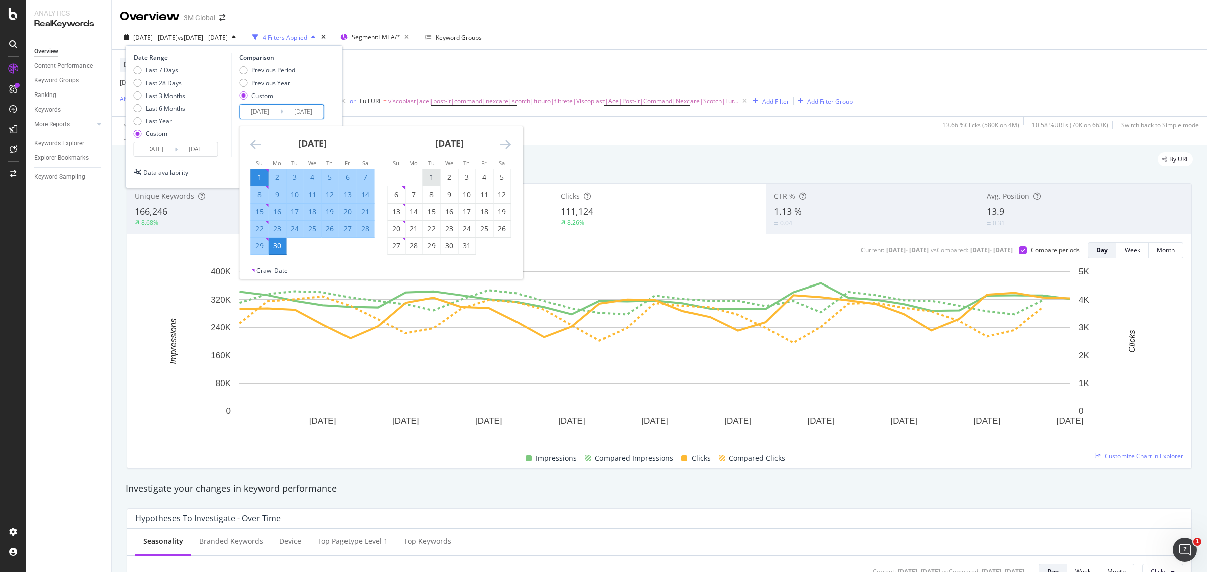
click at [430, 178] on div "1" at bounding box center [431, 178] width 17 height 10
type input "[DATE]"
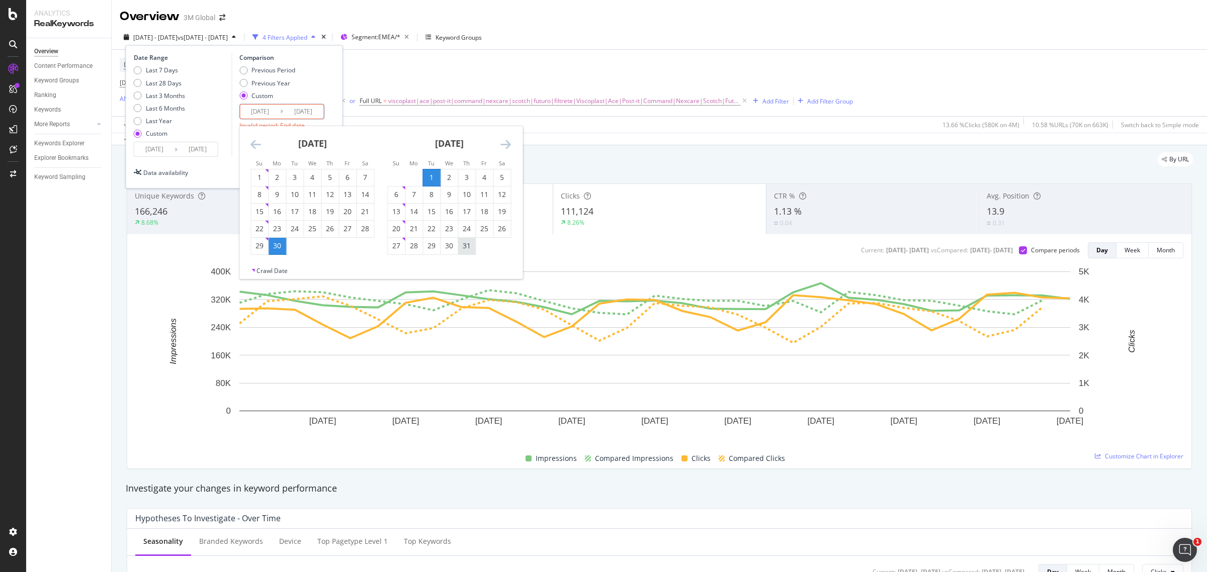
click at [471, 247] on div "31" at bounding box center [466, 246] width 17 height 10
type input "[DATE]"
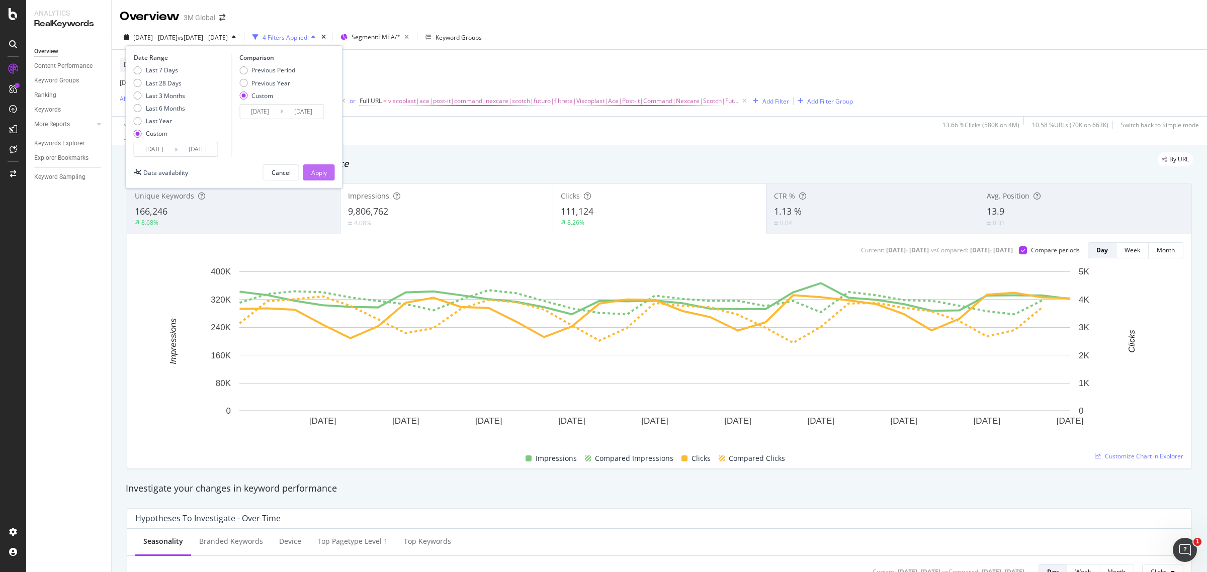
click at [309, 174] on button "Apply" at bounding box center [319, 172] width 32 height 16
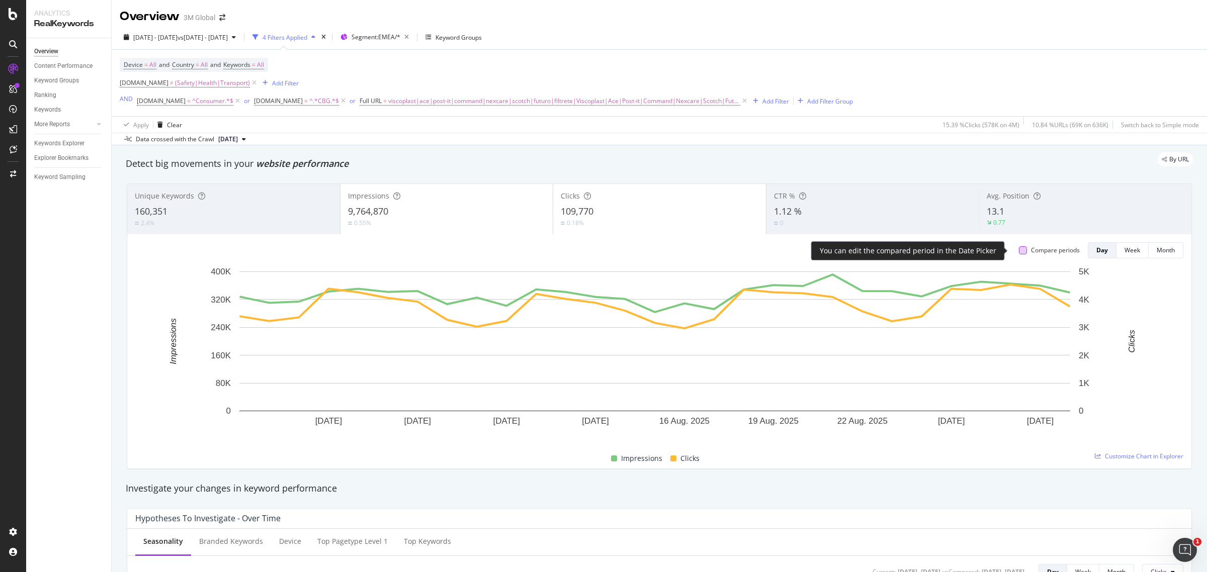
click at [1019, 252] on div at bounding box center [1023, 250] width 8 height 8
